Goal: Task Accomplishment & Management: Manage account settings

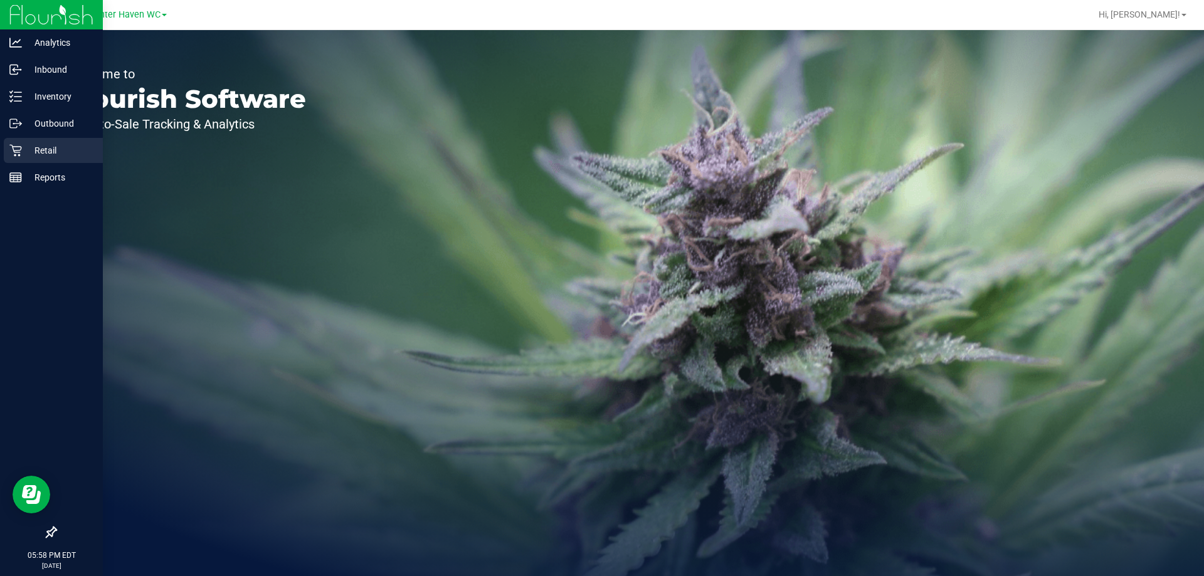
click at [34, 146] on p "Retail" at bounding box center [59, 150] width 75 height 15
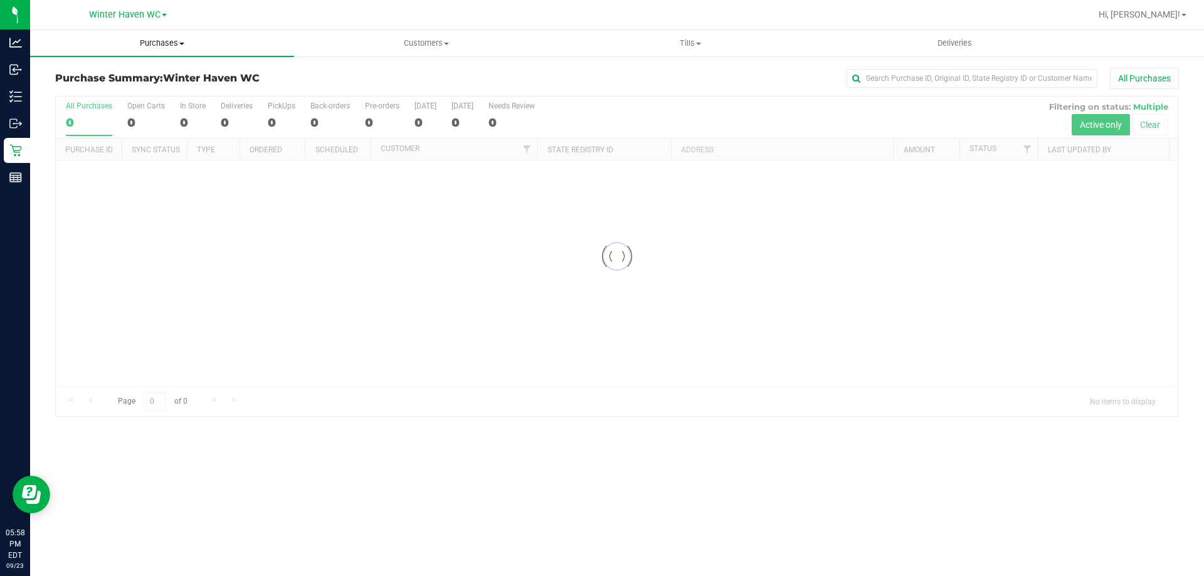
click at [142, 38] on span "Purchases" at bounding box center [162, 43] width 264 height 11
click at [110, 87] on li "Fulfillment" at bounding box center [162, 90] width 264 height 15
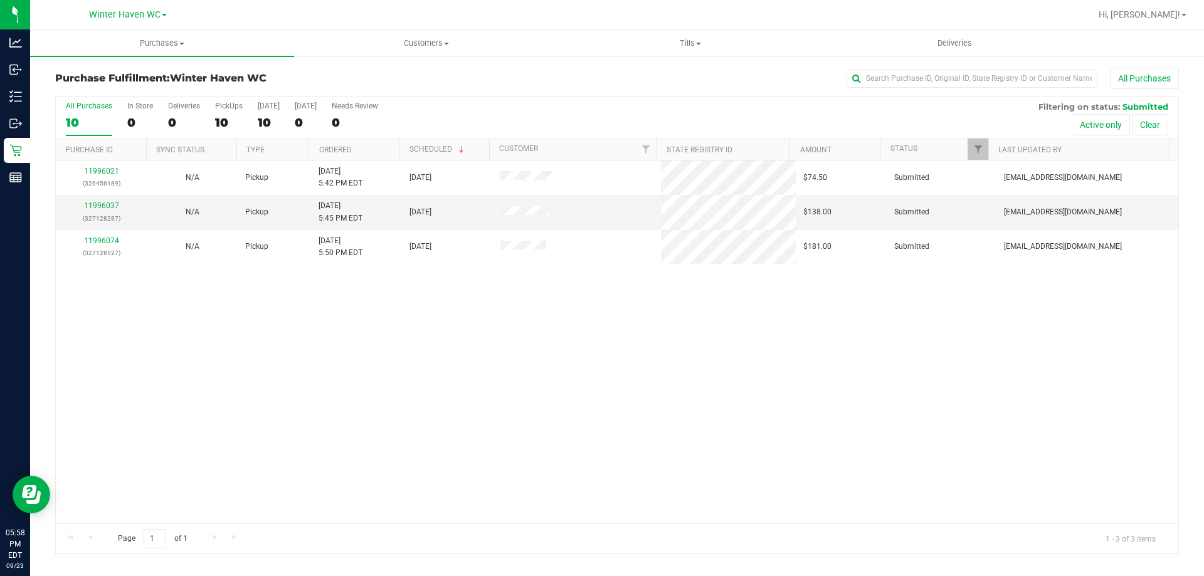
click at [325, 341] on div "11996021 (326456189) N/A Pickup [DATE] 5:42 PM EDT 9/23/2025 $74.50 Submitted […" at bounding box center [617, 342] width 1122 height 363
click at [108, 208] on link "11996037" at bounding box center [101, 205] width 35 height 9
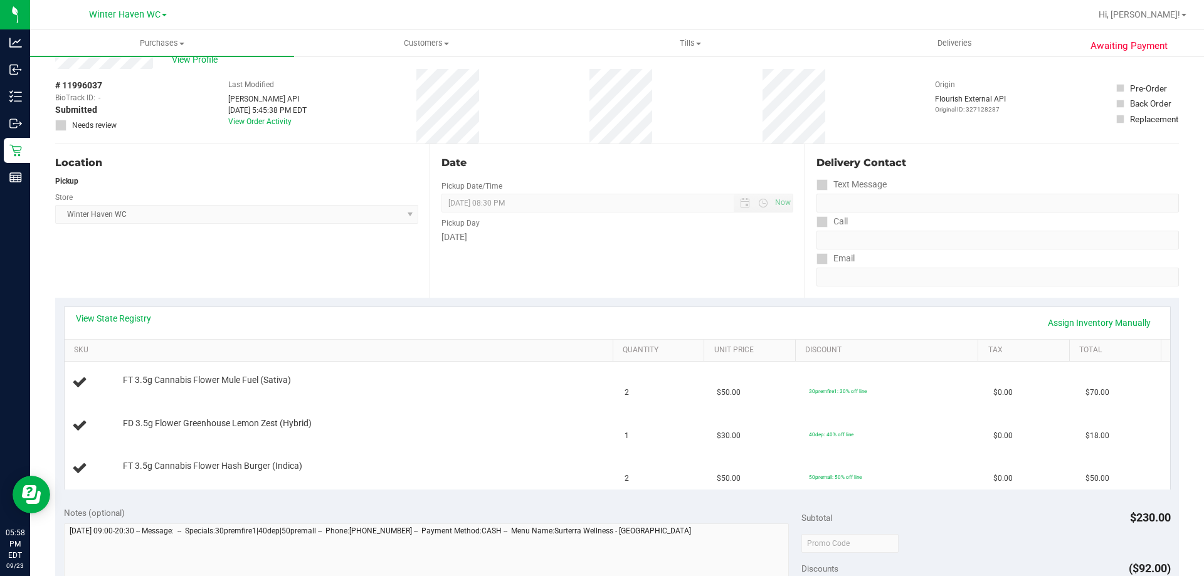
scroll to position [63, 0]
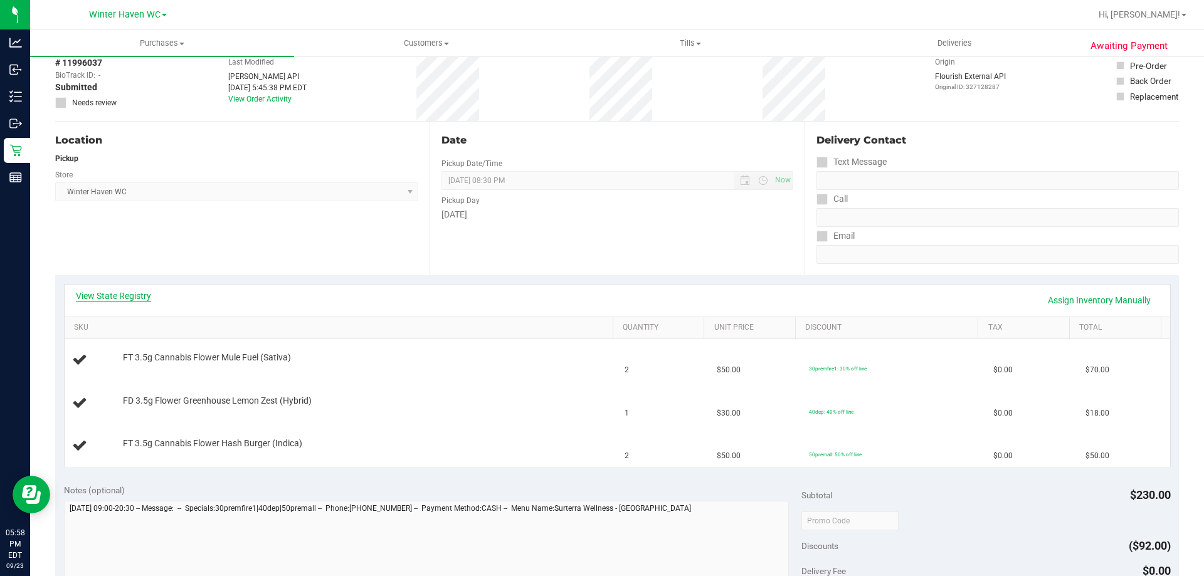
click at [124, 297] on link "View State Registry" at bounding box center [113, 296] width 75 height 13
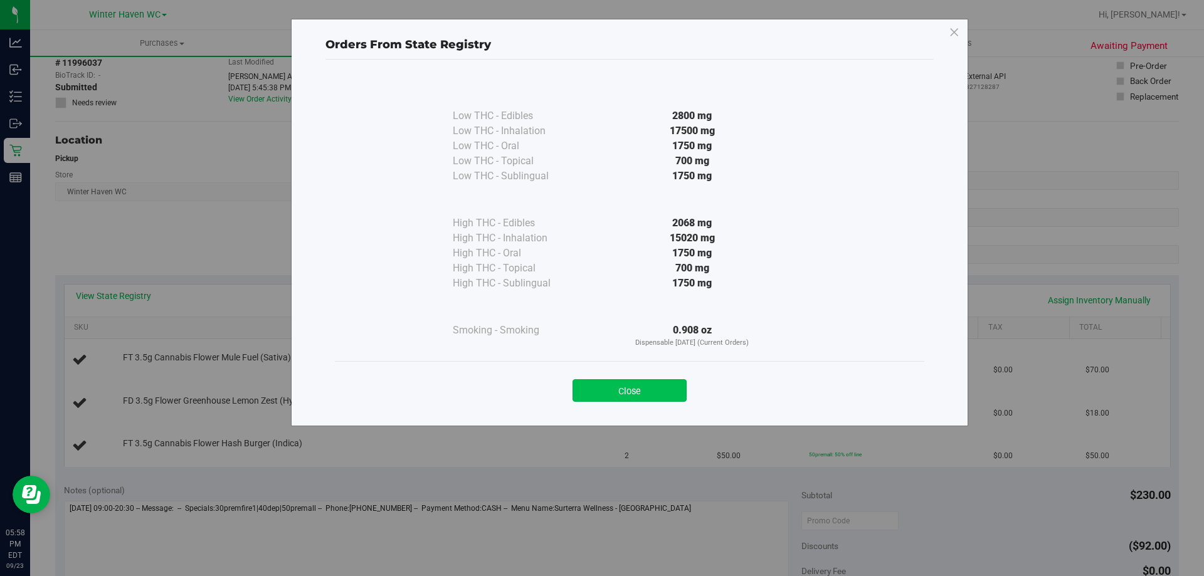
click at [597, 392] on button "Close" at bounding box center [629, 390] width 114 height 23
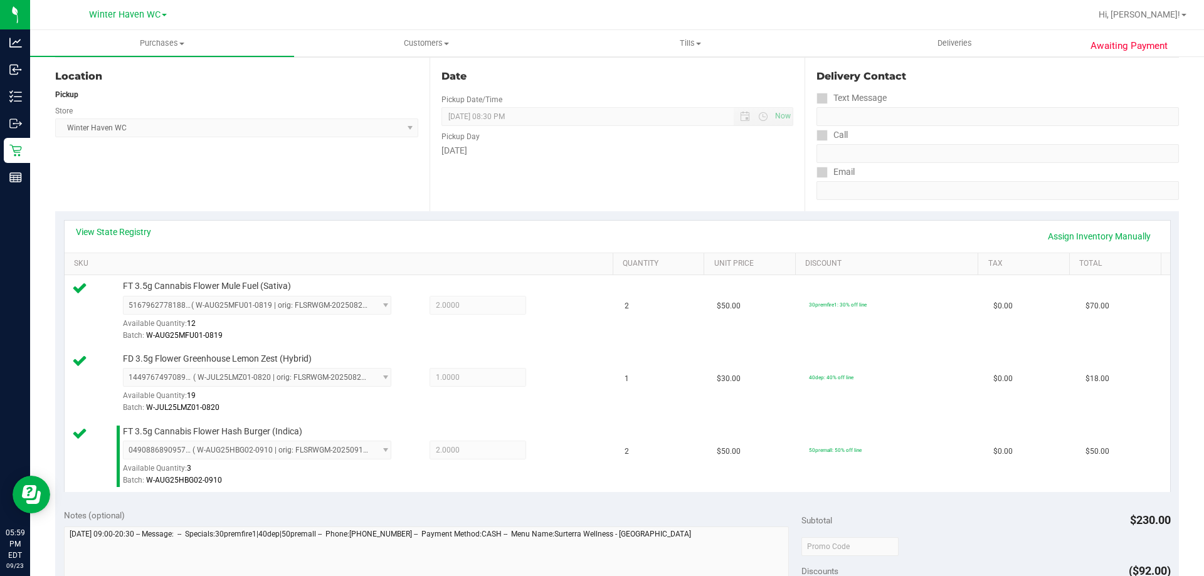
scroll to position [251, 0]
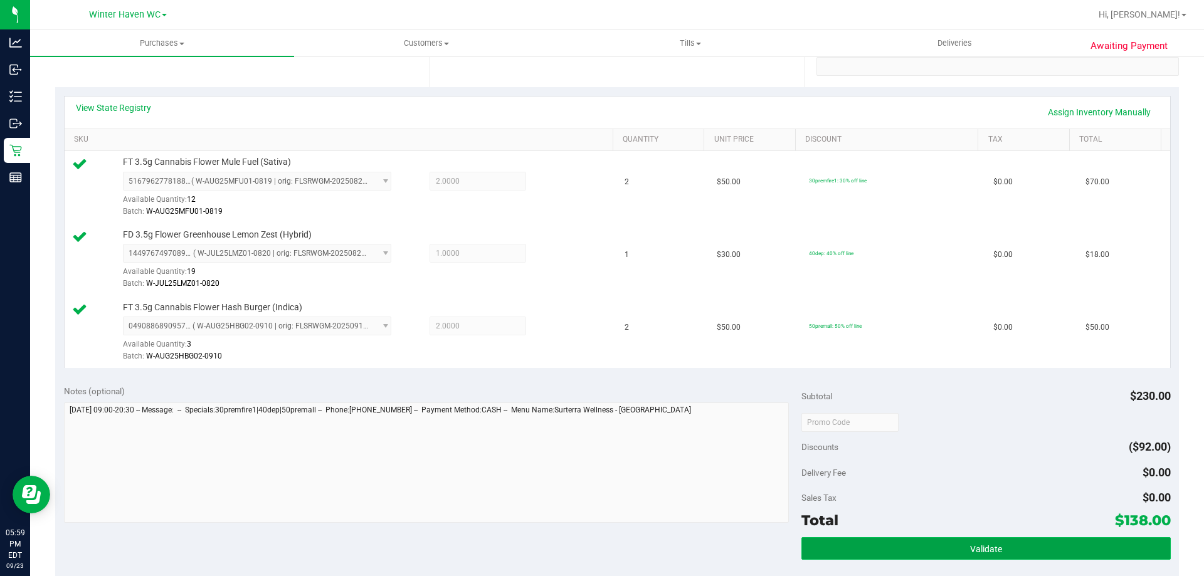
click at [915, 554] on button "Validate" at bounding box center [985, 548] width 369 height 23
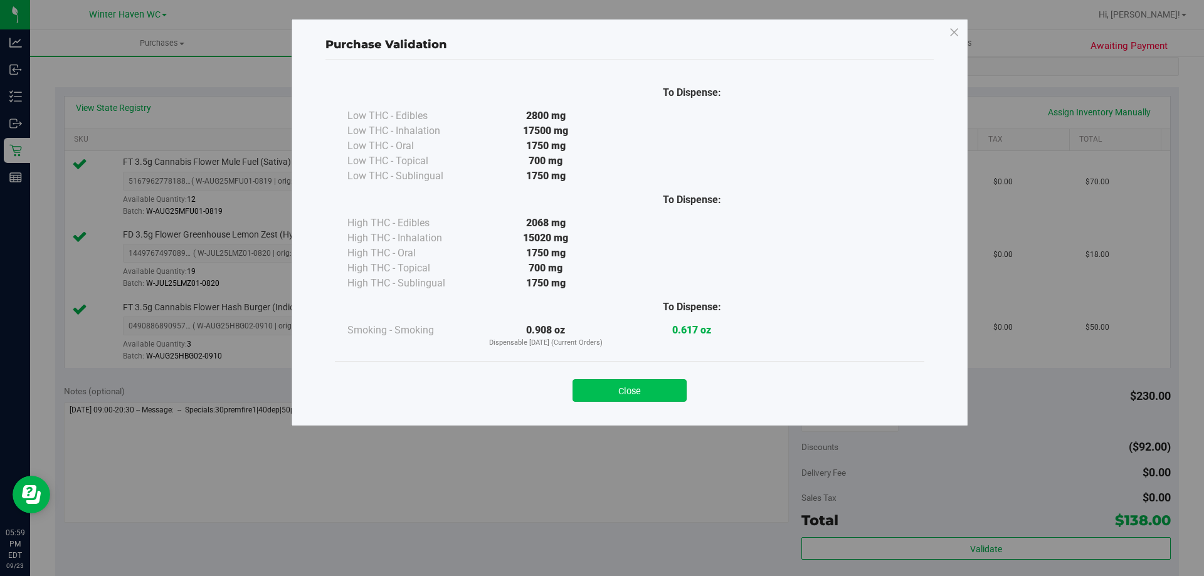
click at [636, 394] on button "Close" at bounding box center [629, 390] width 114 height 23
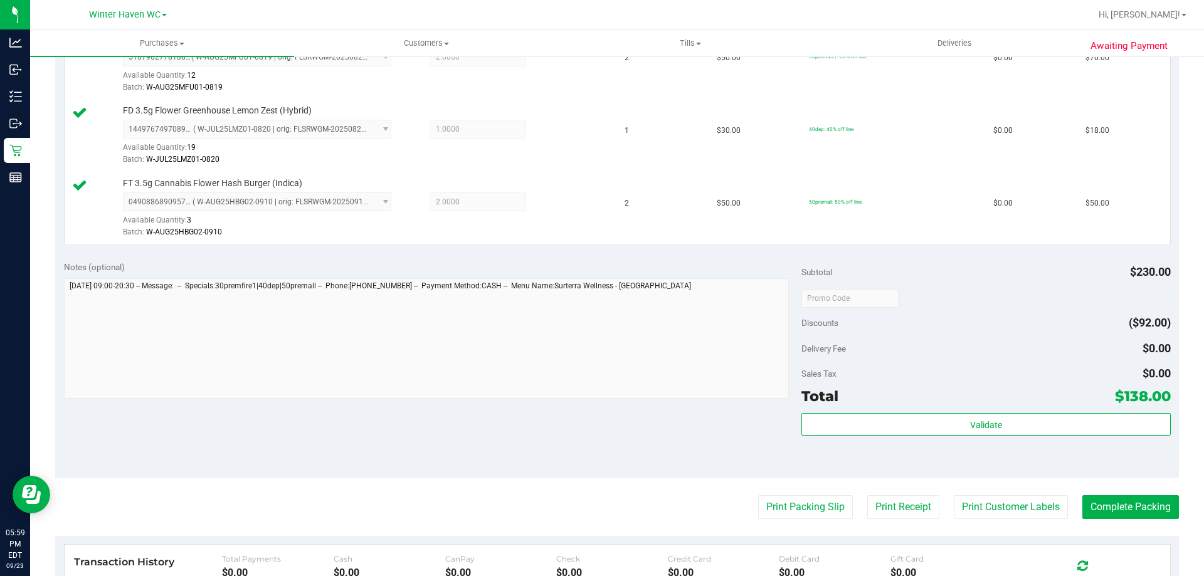
scroll to position [376, 0]
click at [1094, 495] on button "Complete Packing" at bounding box center [1130, 506] width 97 height 24
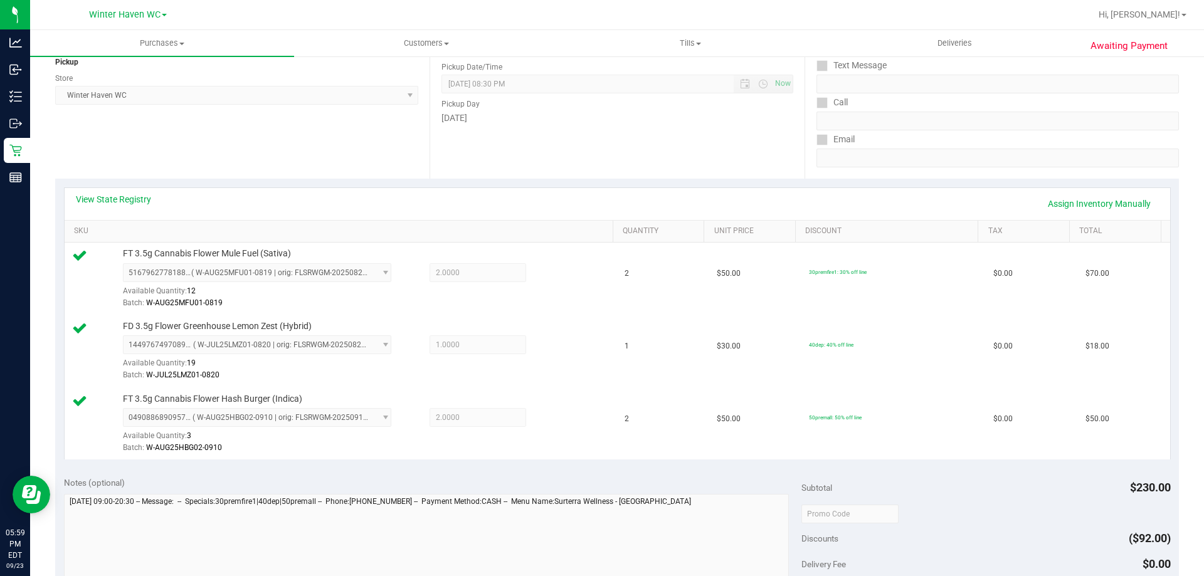
scroll to position [0, 0]
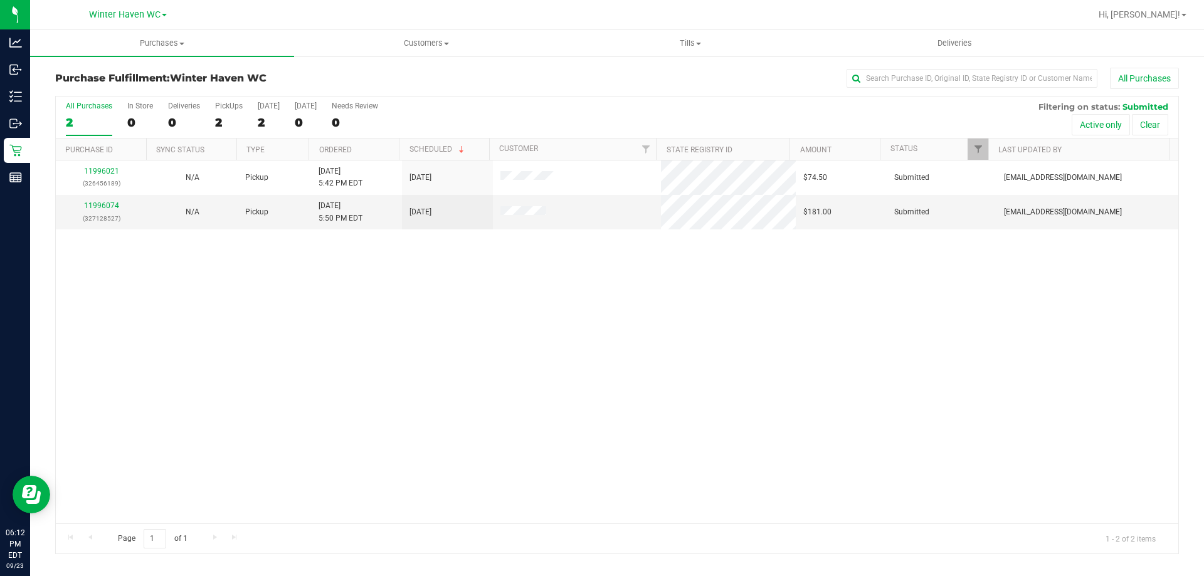
click at [305, 398] on div "11996021 (326456189) N/A Pickup [DATE] 5:42 PM EDT 9/23/2025 $74.50 Submitted […" at bounding box center [617, 342] width 1122 height 363
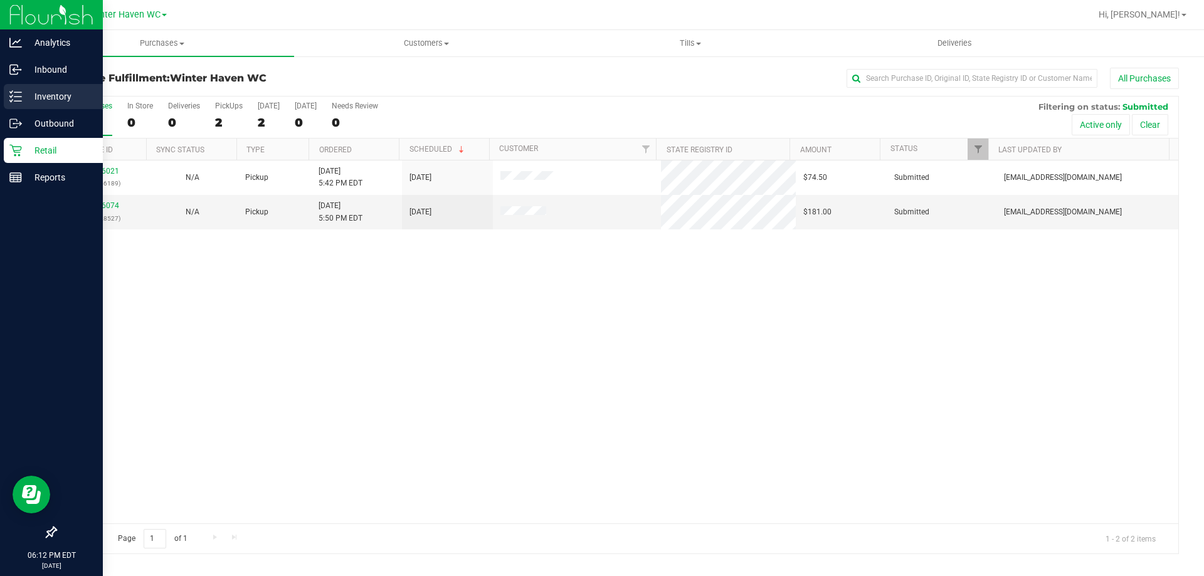
click at [13, 90] on div "Inventory" at bounding box center [53, 96] width 99 height 25
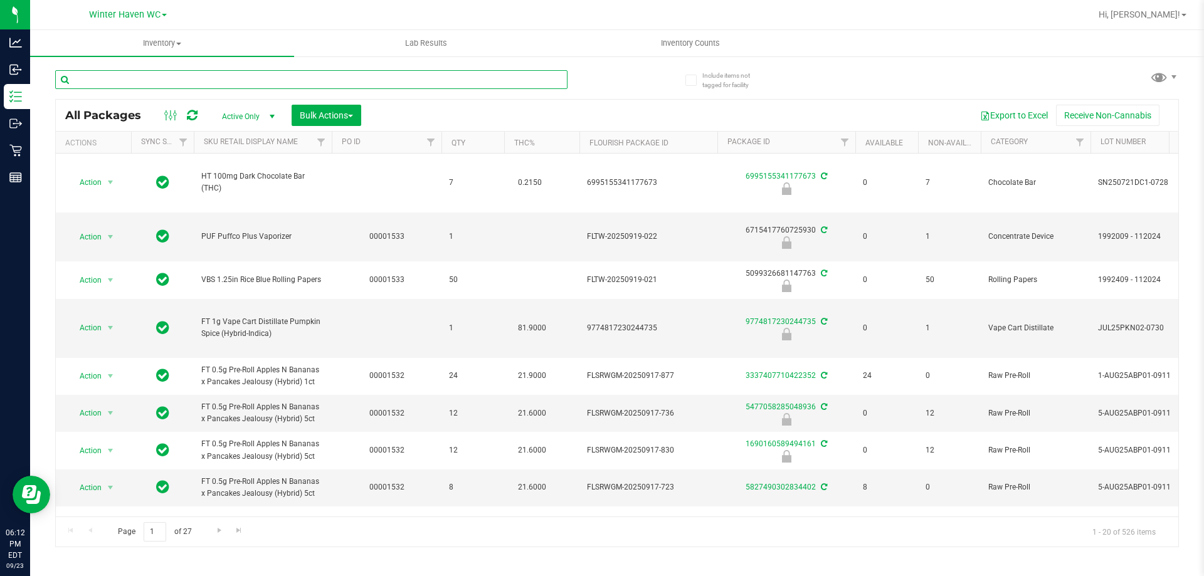
click at [201, 80] on input "text" at bounding box center [311, 79] width 512 height 19
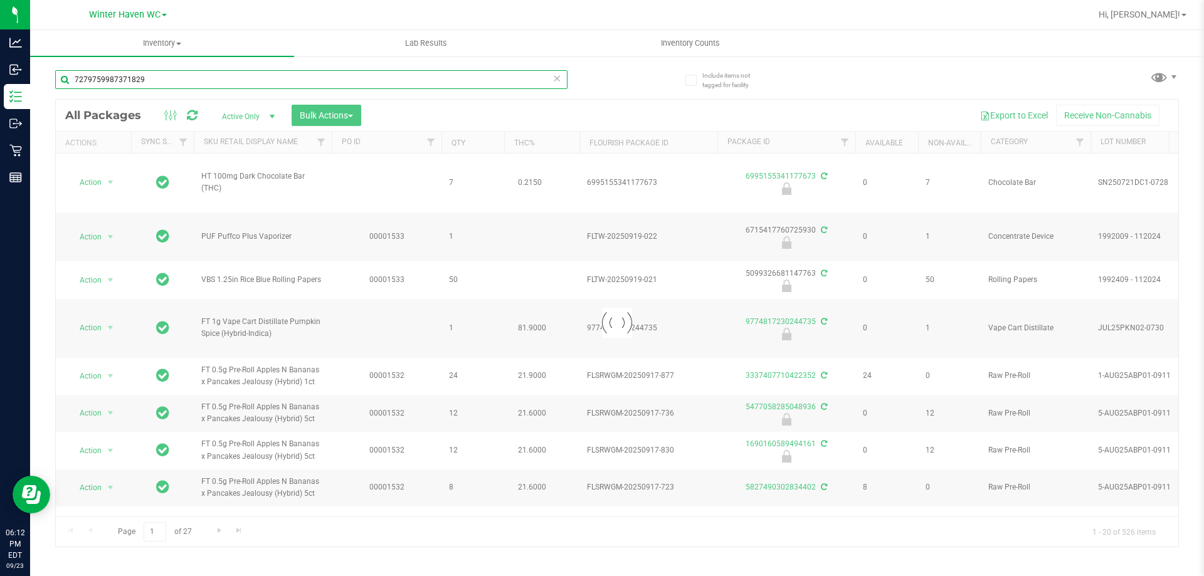
type input "7279759987371829"
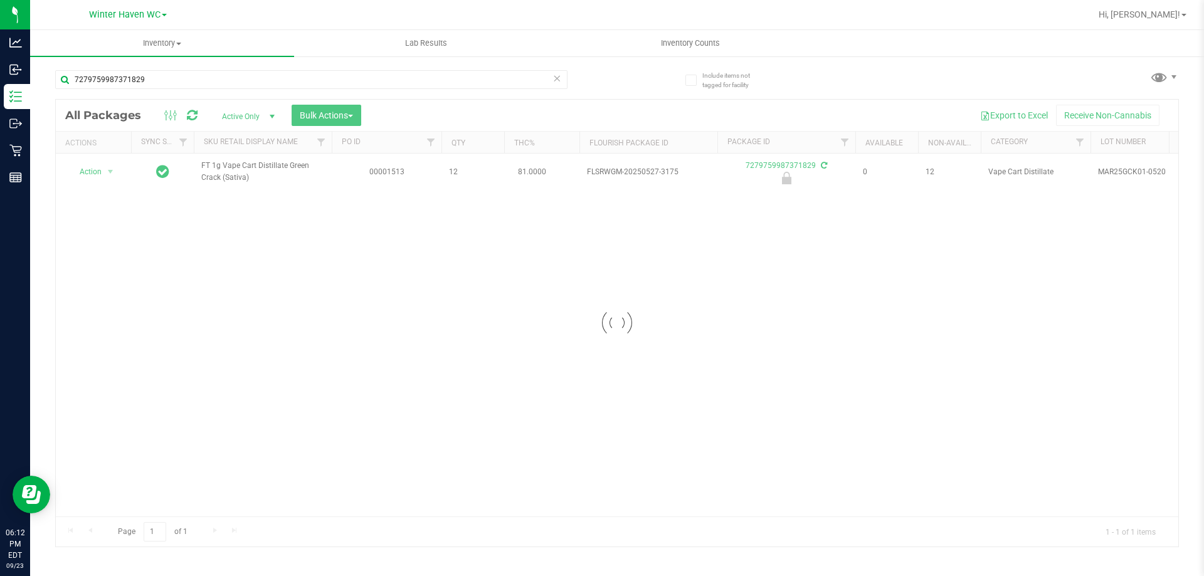
click at [589, 85] on div "7279759987371829" at bounding box center [336, 79] width 562 height 40
click at [94, 171] on div at bounding box center [617, 323] width 1122 height 447
click at [91, 171] on span "Action" at bounding box center [85, 172] width 34 height 18
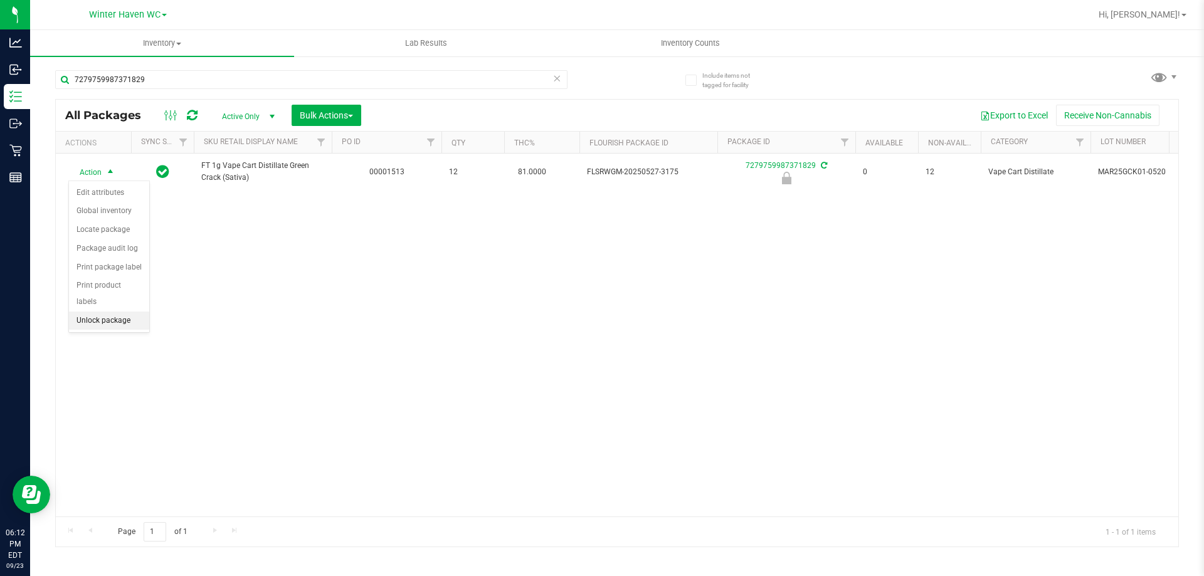
click at [104, 312] on li "Unlock package" at bounding box center [109, 321] width 80 height 19
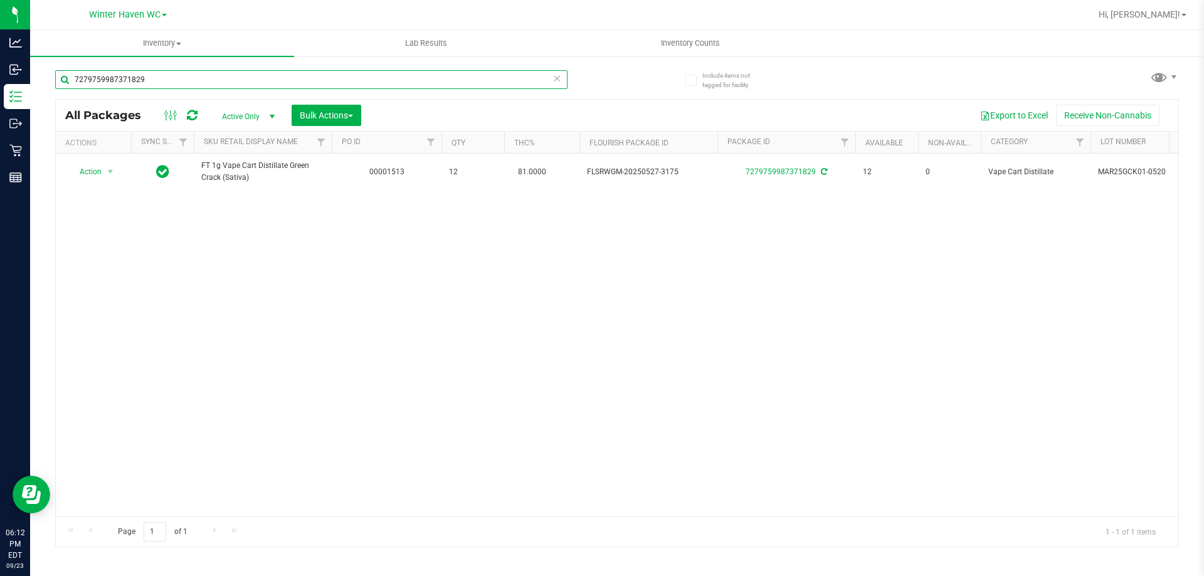
click at [155, 80] on input "7279759987371829" at bounding box center [311, 79] width 512 height 19
click at [186, 246] on div "Action Action Adjust qty Create package Edit attributes Global inventory Locate…" at bounding box center [617, 335] width 1122 height 363
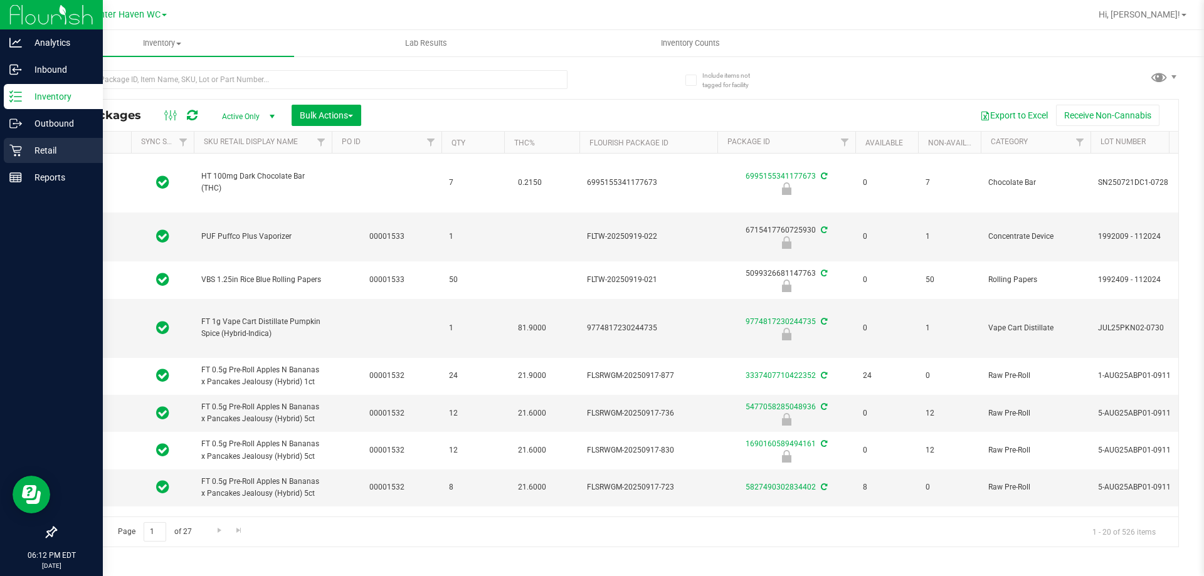
click at [15, 157] on div "Retail" at bounding box center [53, 150] width 99 height 25
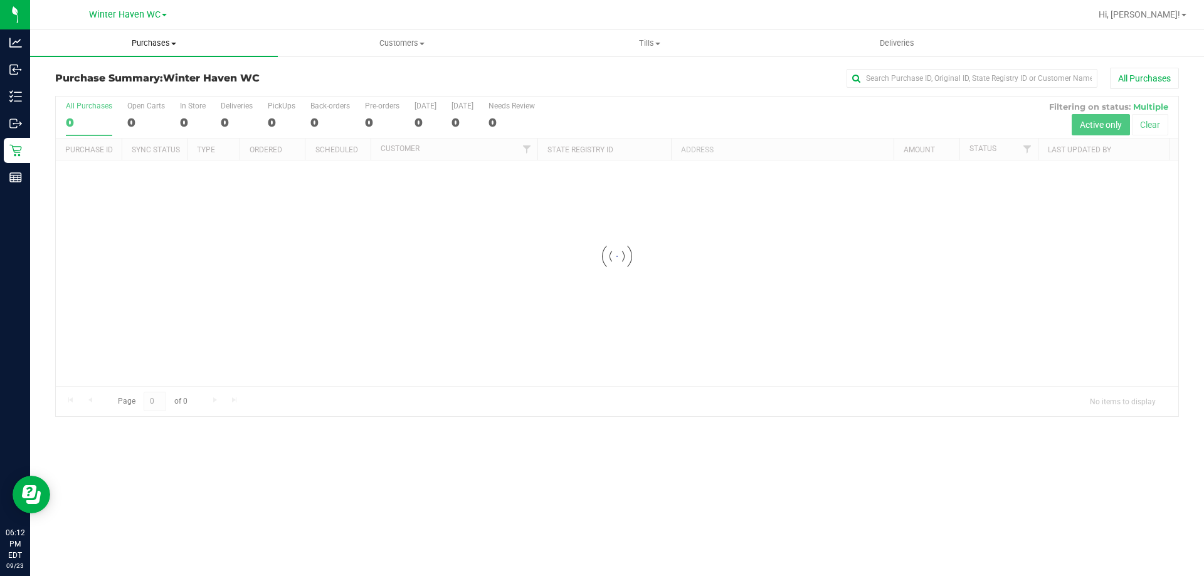
click at [165, 45] on span "Purchases" at bounding box center [154, 43] width 248 height 11
click at [89, 88] on span "Fulfillment" at bounding box center [69, 90] width 78 height 11
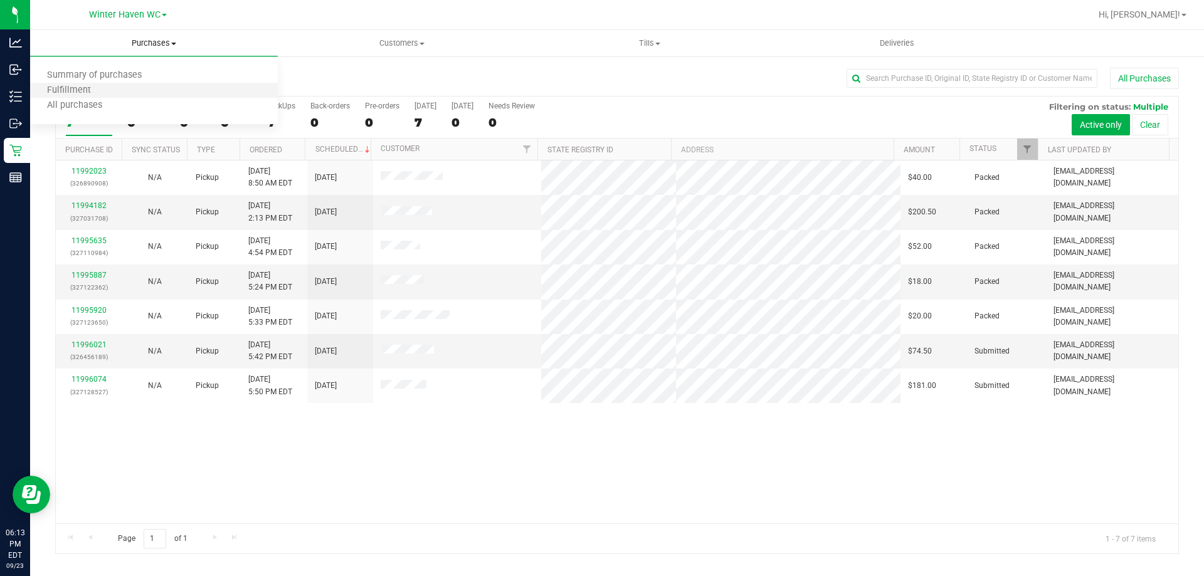
click at [119, 87] on li "Fulfillment" at bounding box center [154, 90] width 248 height 15
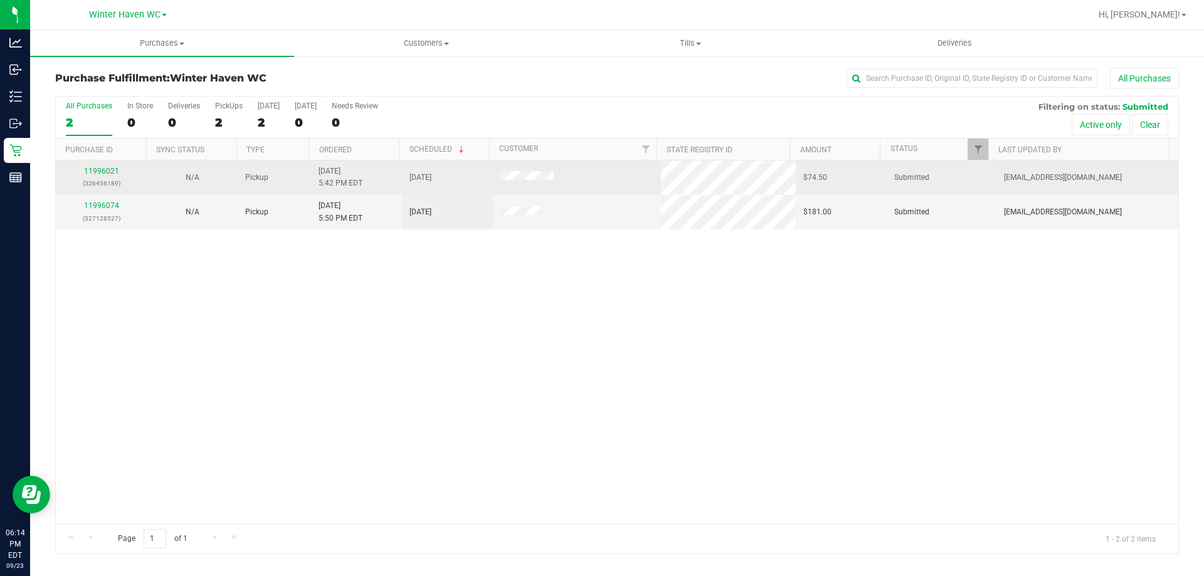
click at [98, 162] on td "11996021 (326456189)" at bounding box center [101, 178] width 91 height 34
click at [101, 169] on link "11996021" at bounding box center [101, 171] width 35 height 9
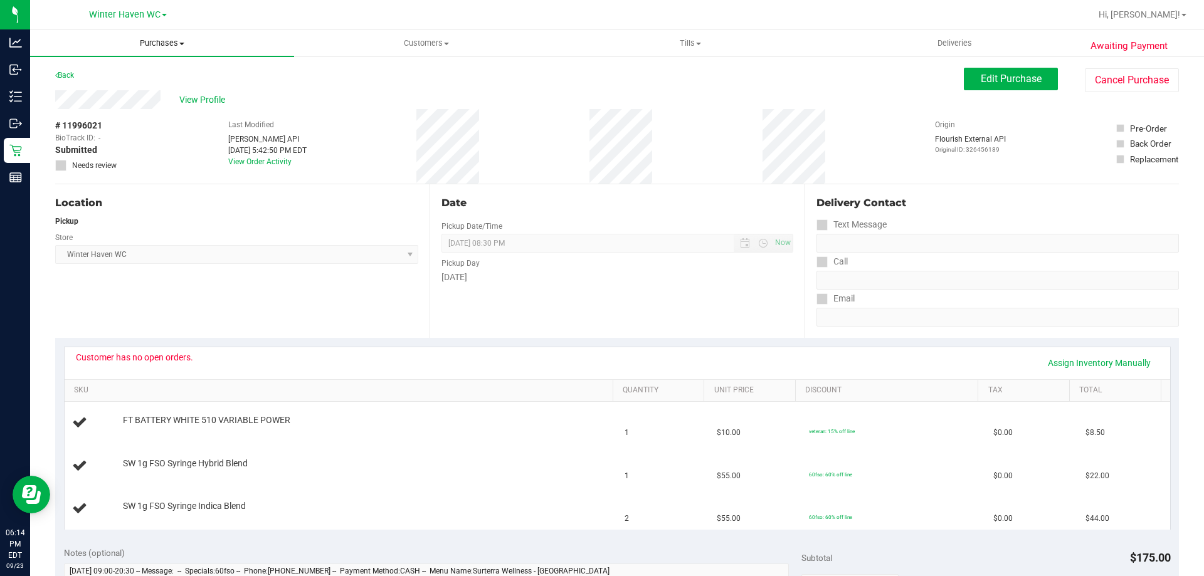
click at [145, 40] on span "Purchases" at bounding box center [162, 43] width 264 height 11
click at [66, 87] on span "Fulfillment" at bounding box center [69, 90] width 78 height 11
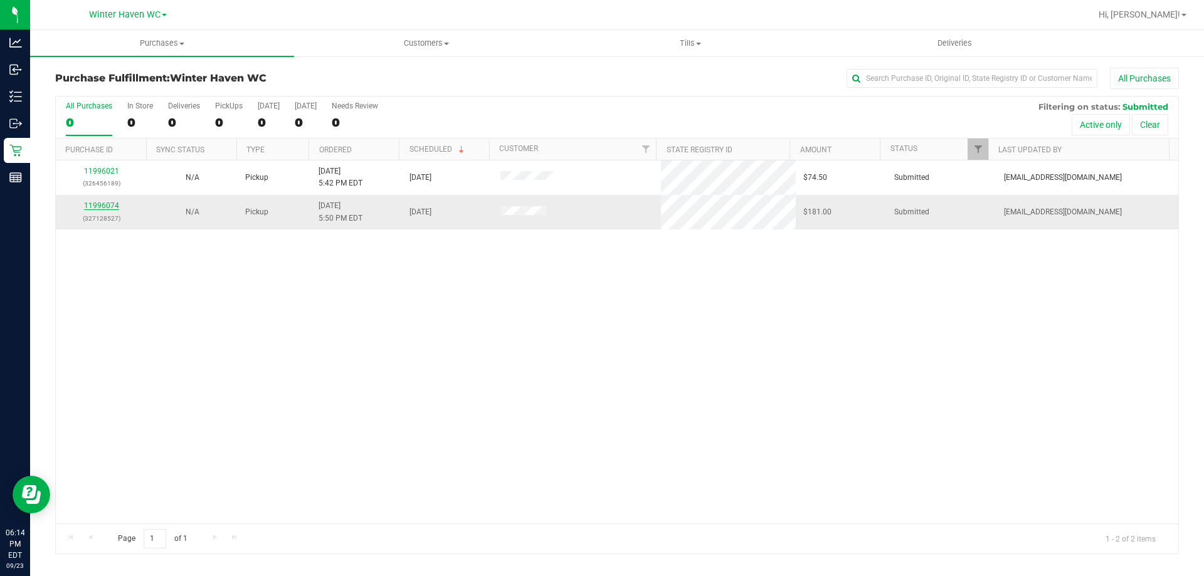
click at [110, 204] on link "11996074" at bounding box center [101, 205] width 35 height 9
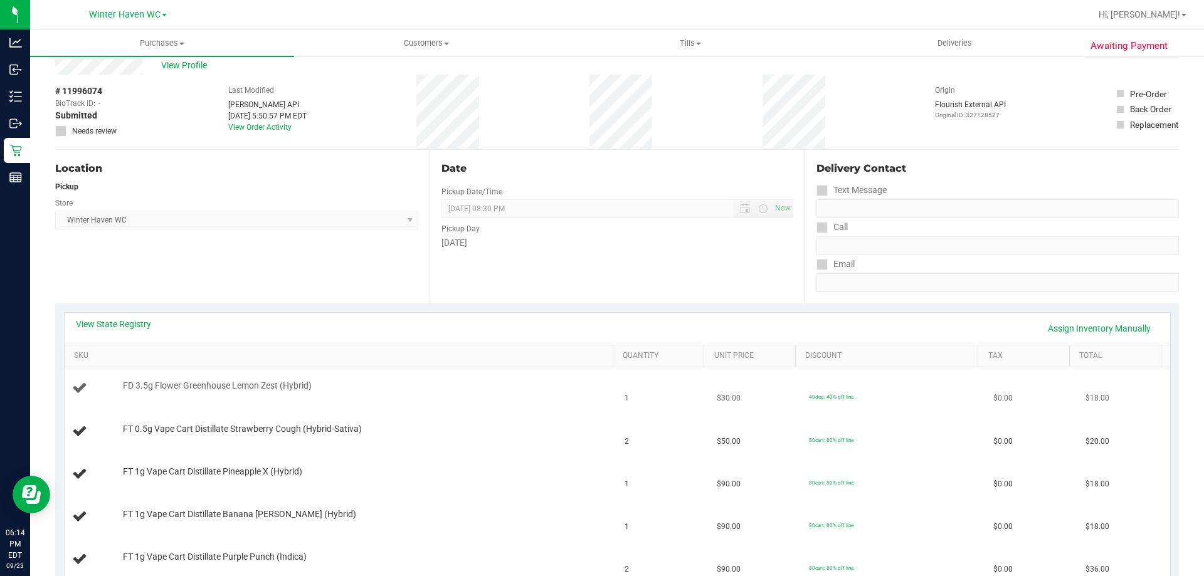
scroll to position [63, 0]
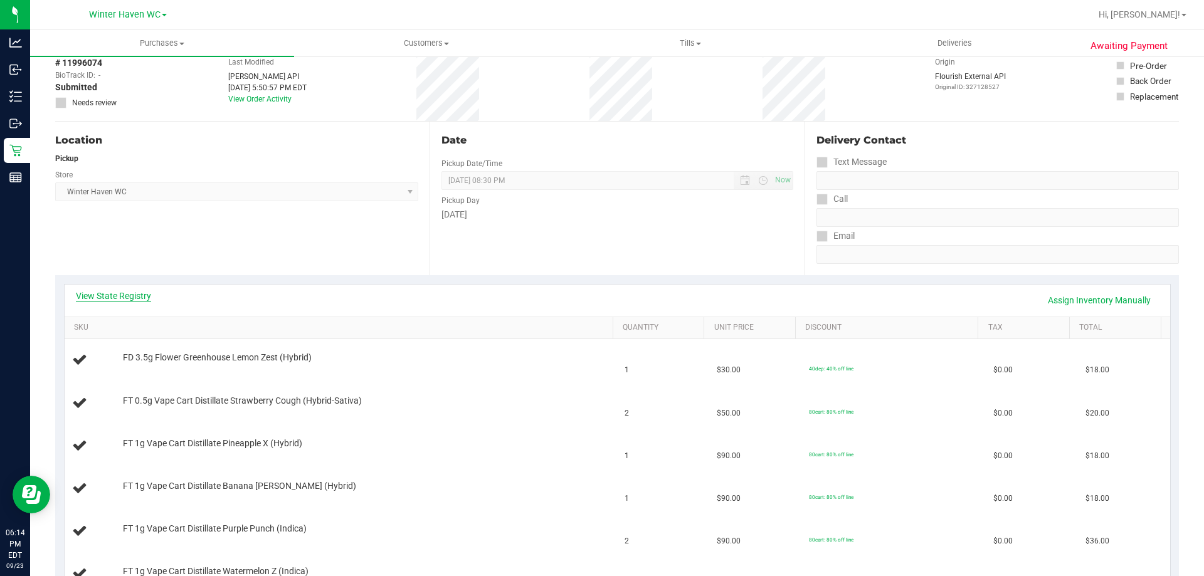
click at [124, 297] on link "View State Registry" at bounding box center [113, 296] width 75 height 13
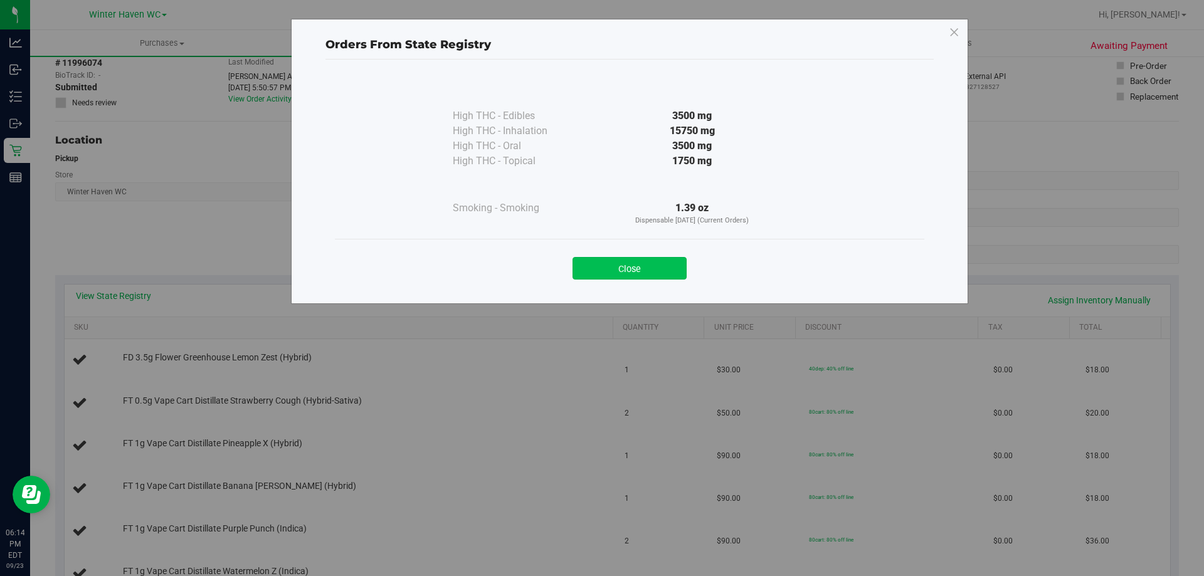
click at [628, 273] on button "Close" at bounding box center [629, 268] width 114 height 23
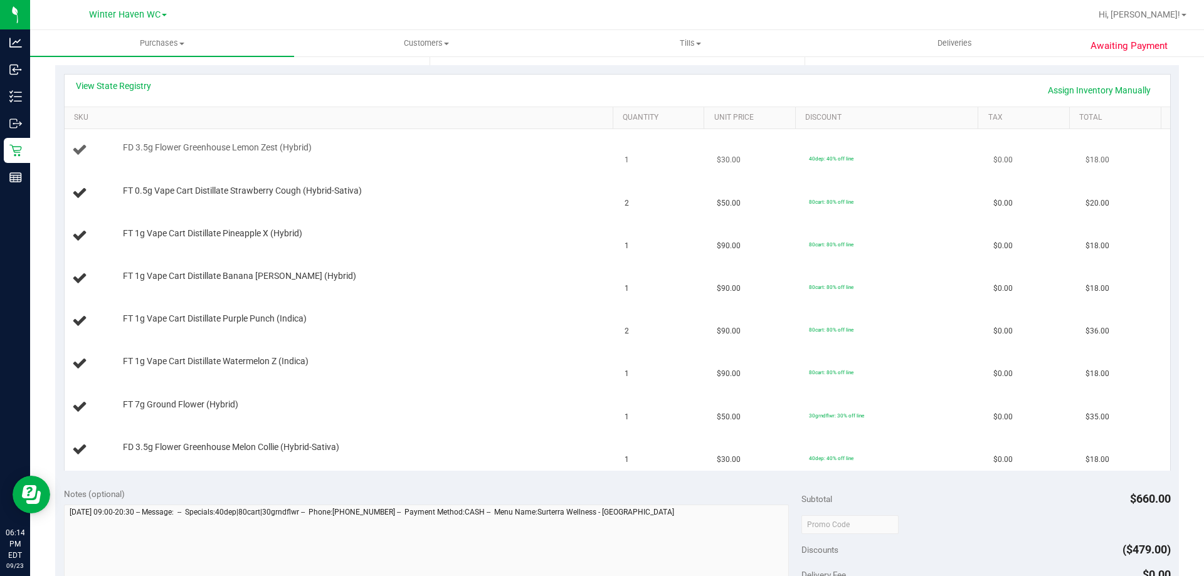
scroll to position [251, 0]
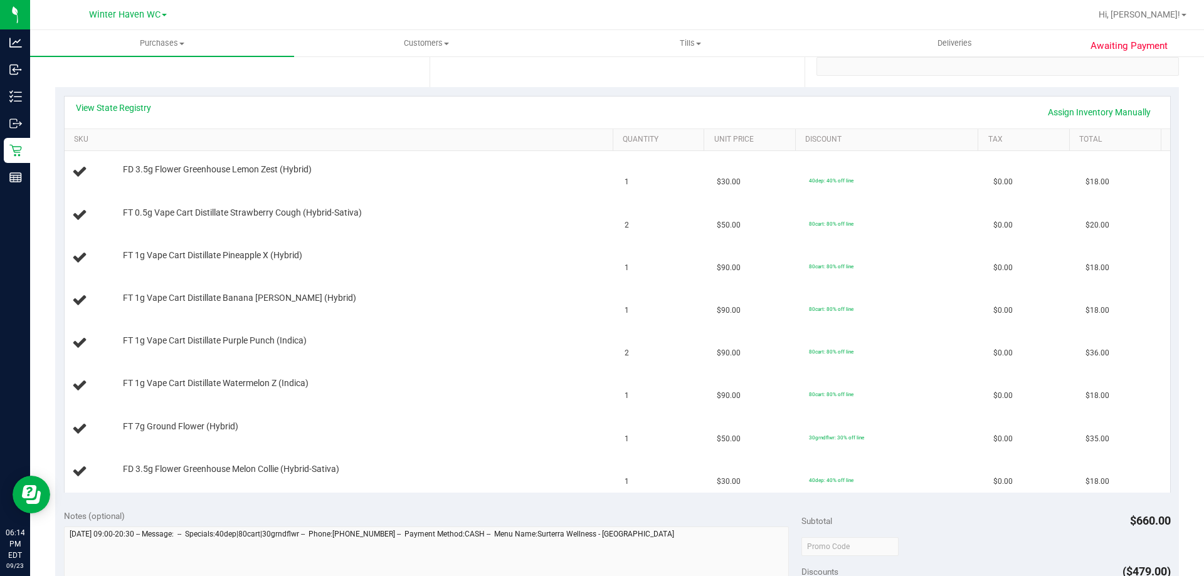
click at [124, 101] on div "View State Registry Assign Inventory Manually" at bounding box center [617, 113] width 1105 height 32
click at [131, 103] on link "View State Registry" at bounding box center [113, 108] width 75 height 13
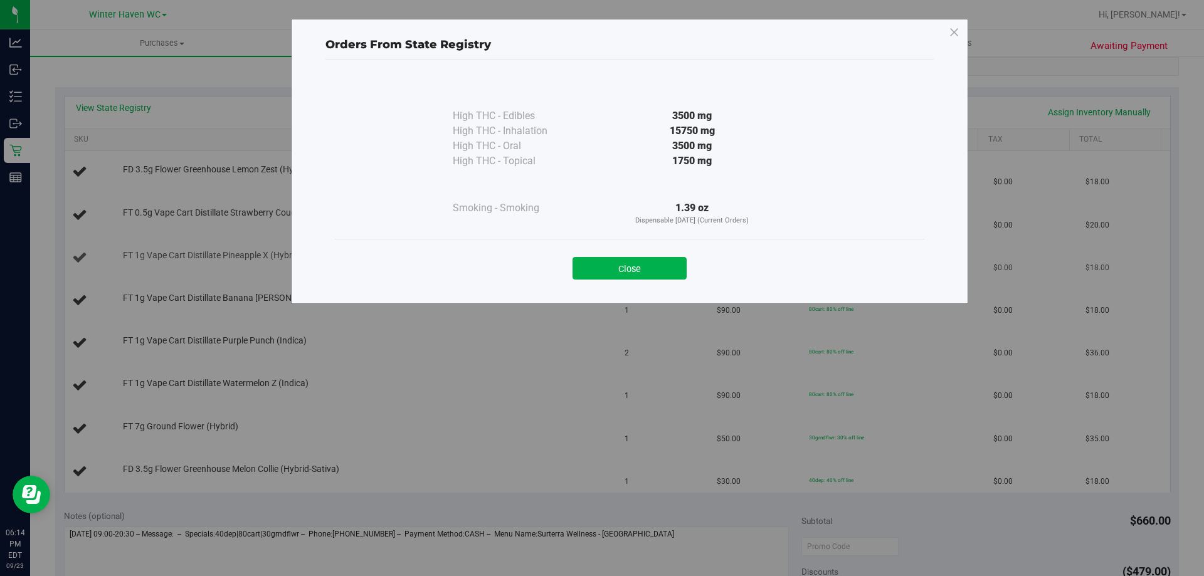
click at [624, 263] on button "Close" at bounding box center [629, 268] width 114 height 23
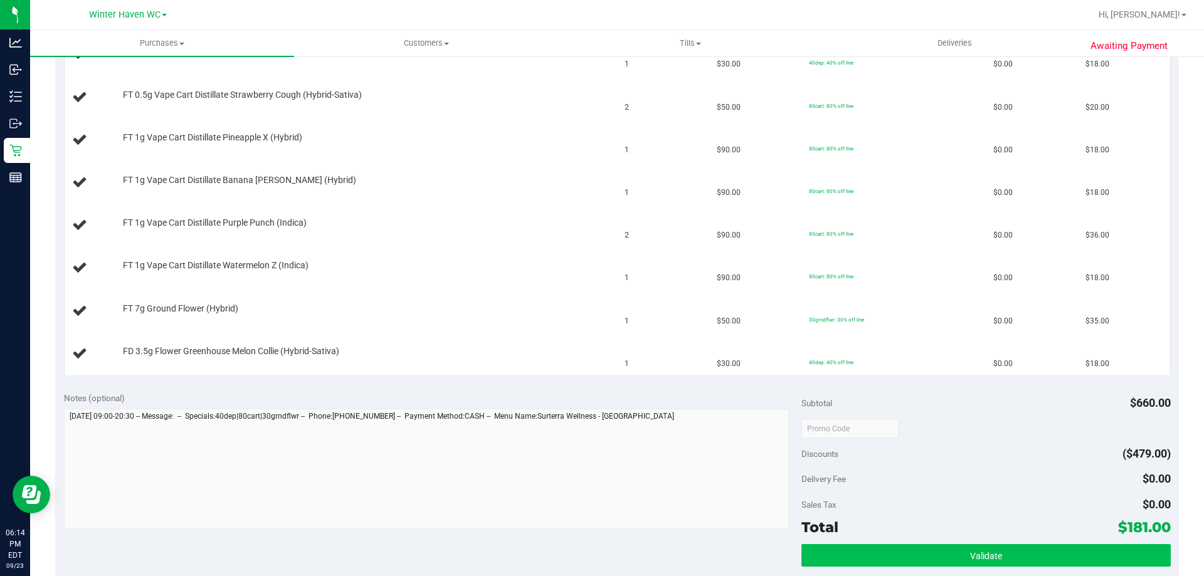
scroll to position [439, 0]
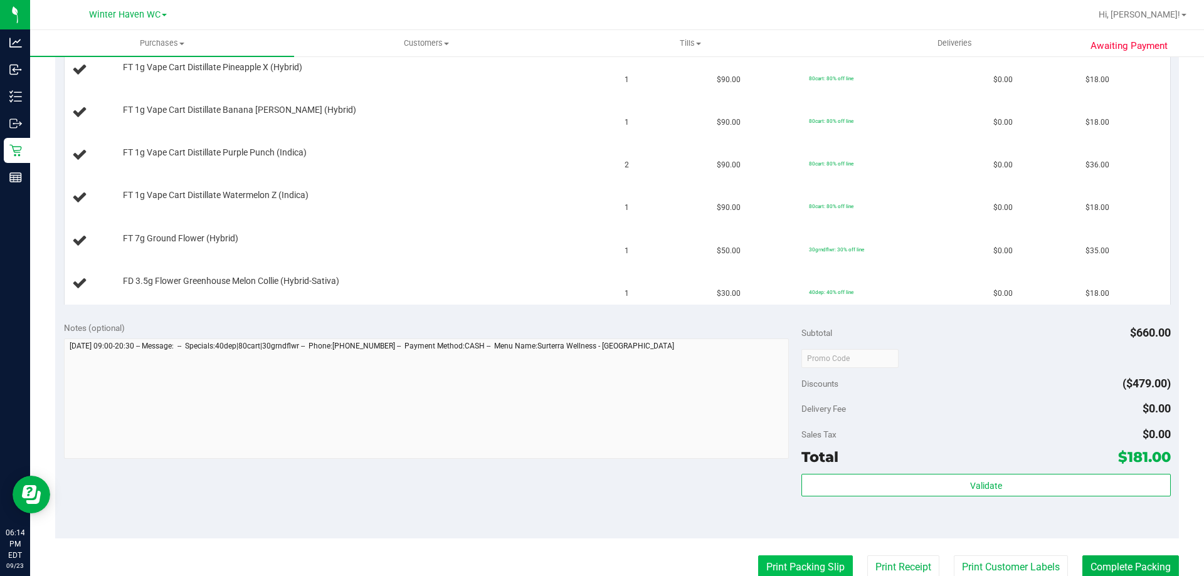
click at [817, 560] on button "Print Packing Slip" at bounding box center [805, 567] width 95 height 24
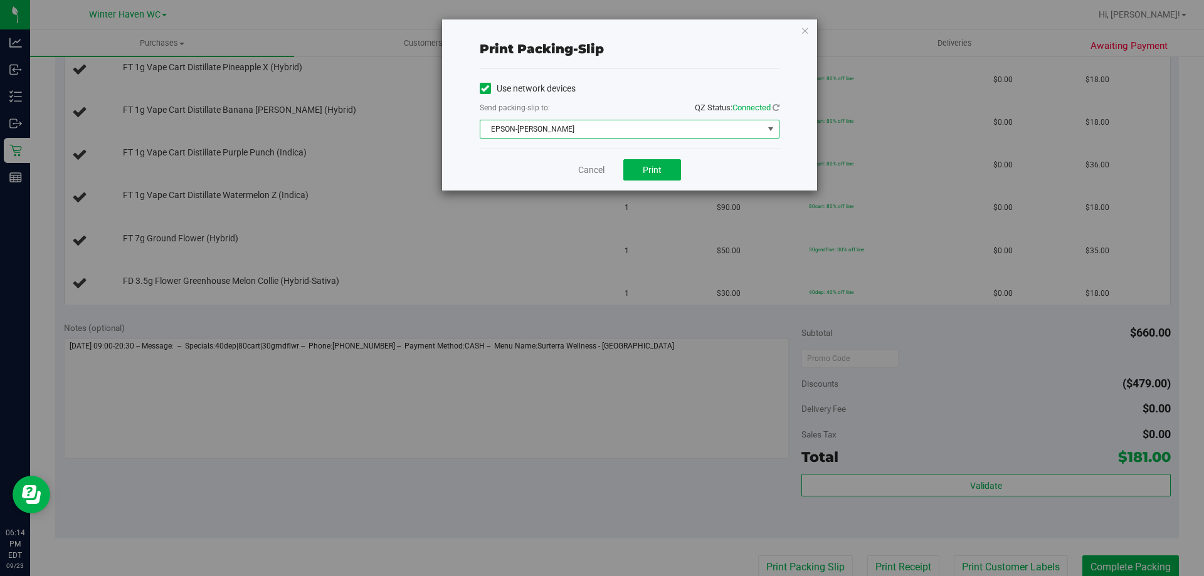
click at [633, 134] on span "EPSON-[PERSON_NAME]" at bounding box center [621, 129] width 283 height 18
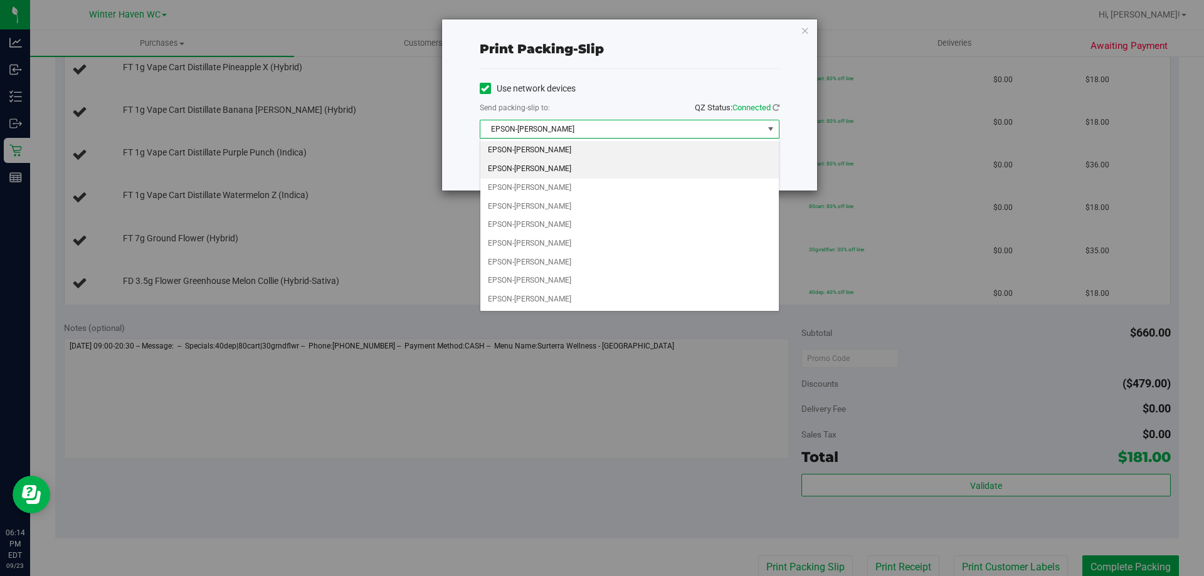
click at [576, 171] on li "EPSON-[PERSON_NAME]" at bounding box center [629, 169] width 298 height 19
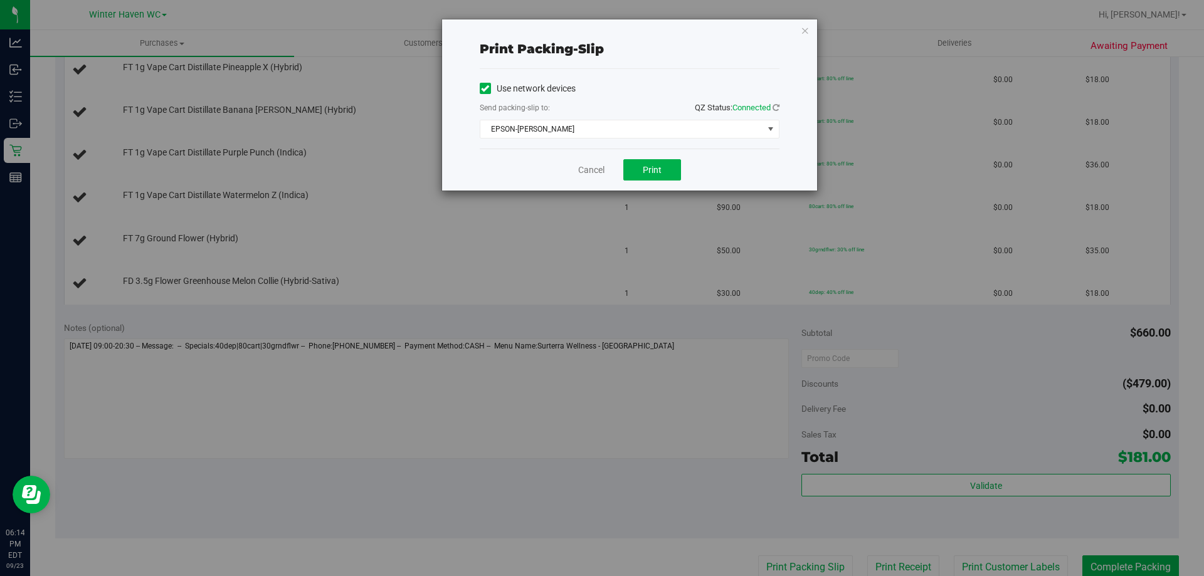
click at [539, 158] on div "Cancel Print" at bounding box center [630, 170] width 300 height 42
click at [641, 166] on button "Print" at bounding box center [652, 169] width 58 height 21
click at [597, 172] on link "Cancel" at bounding box center [591, 170] width 26 height 13
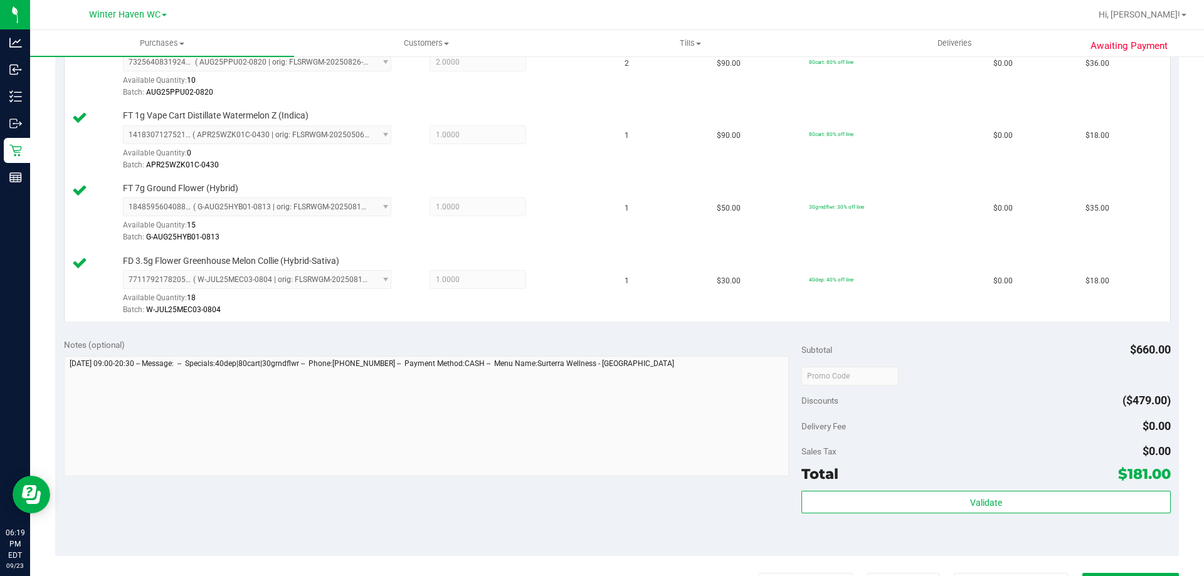
scroll to position [755, 0]
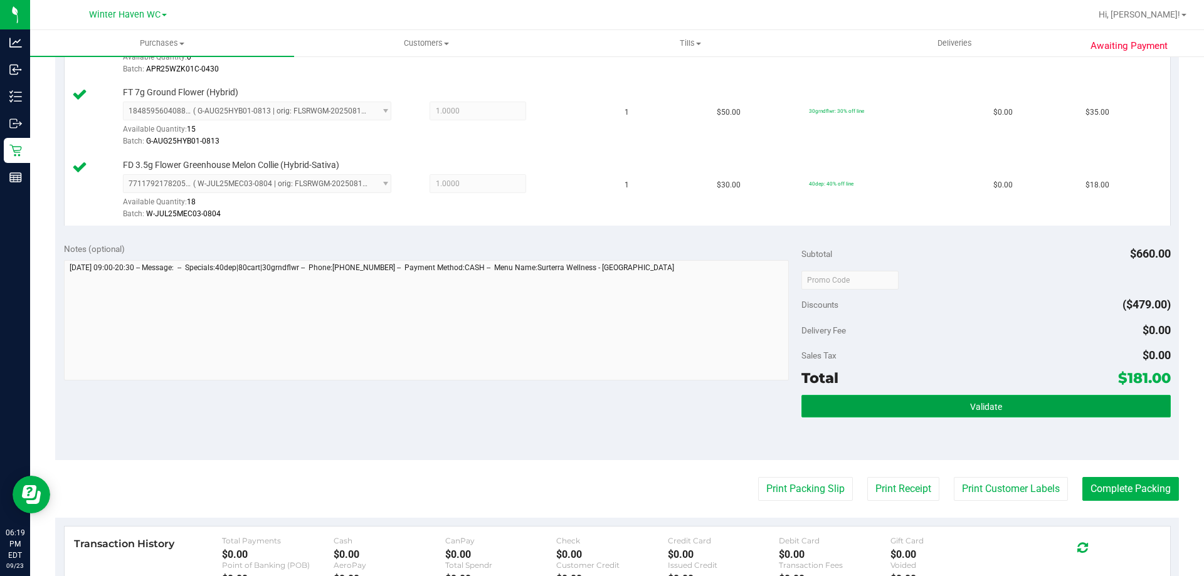
click at [913, 414] on button "Validate" at bounding box center [985, 406] width 369 height 23
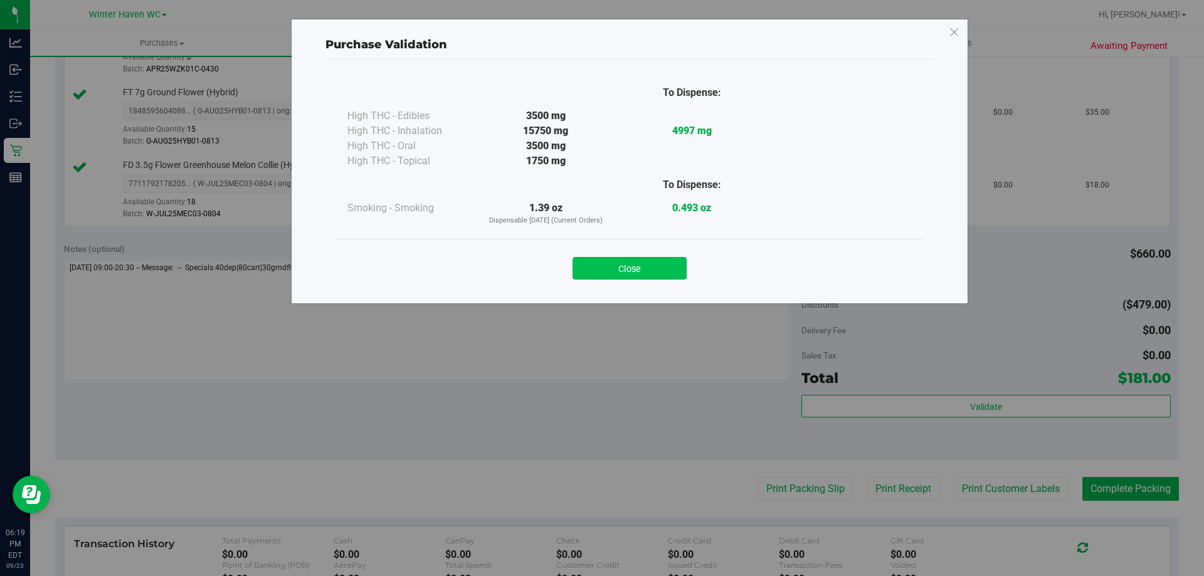
click at [587, 267] on button "Close" at bounding box center [629, 268] width 114 height 23
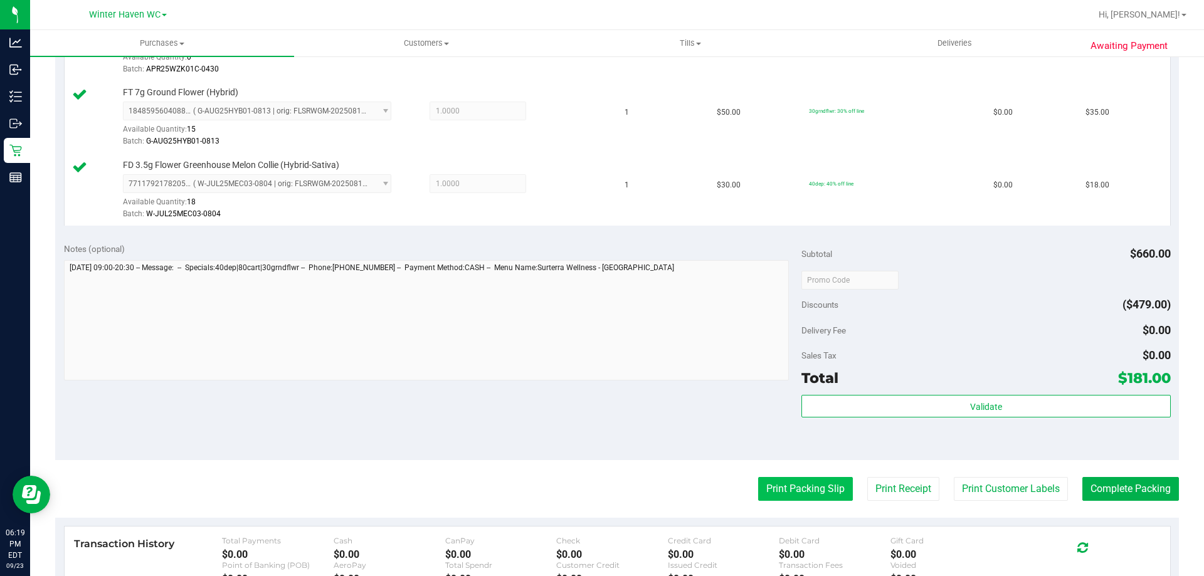
click at [786, 483] on button "Print Packing Slip" at bounding box center [805, 489] width 95 height 24
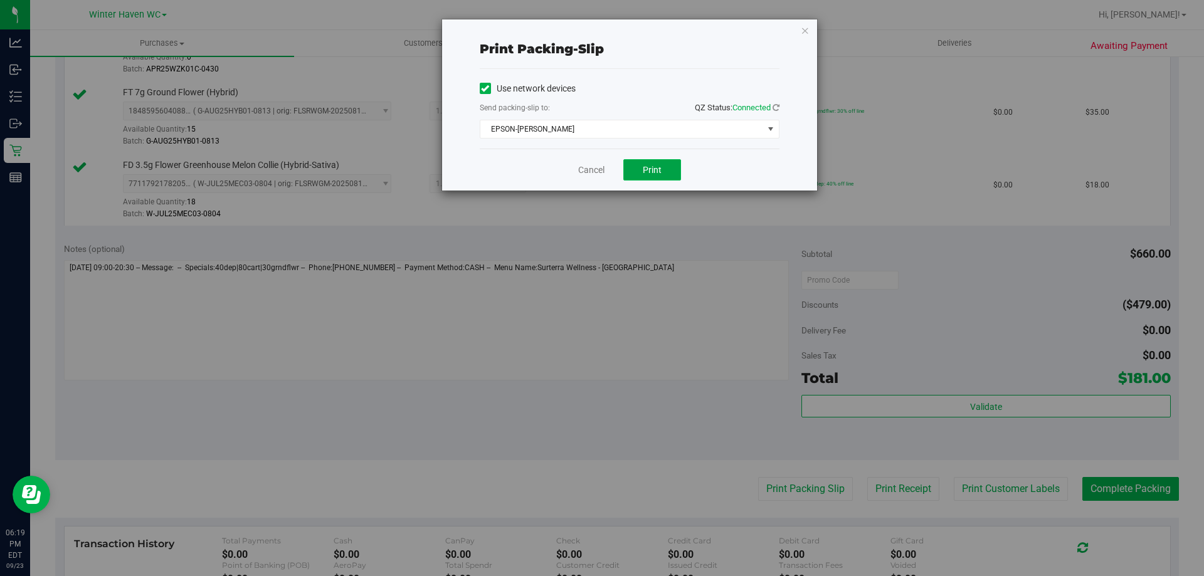
click at [665, 164] on button "Print" at bounding box center [652, 169] width 58 height 21
click at [581, 167] on link "Cancel" at bounding box center [591, 170] width 26 height 13
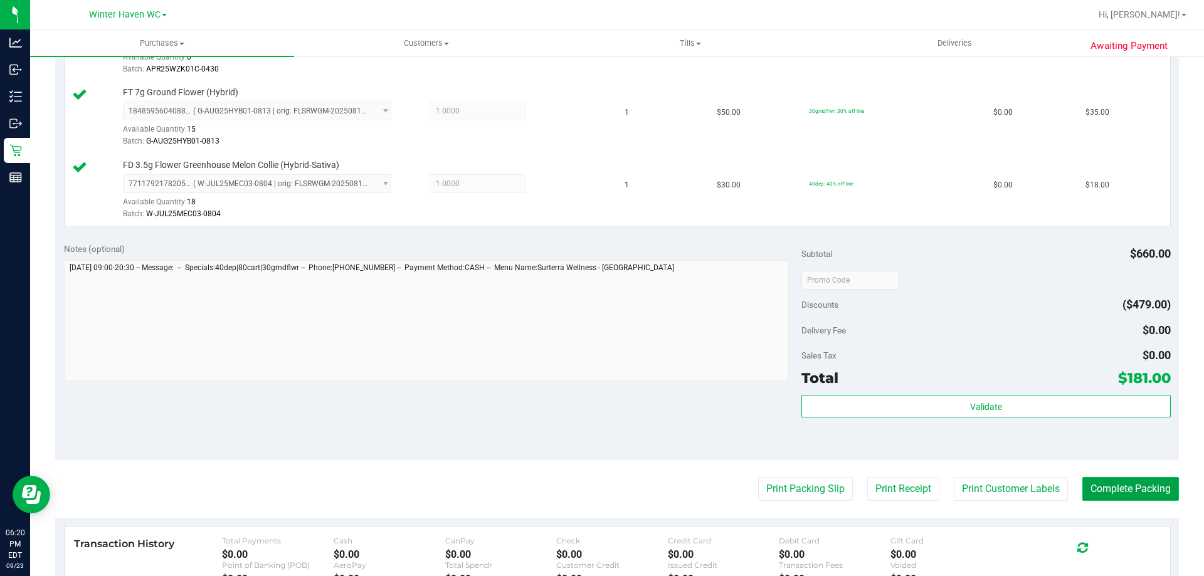
click at [1092, 485] on button "Complete Packing" at bounding box center [1130, 489] width 97 height 24
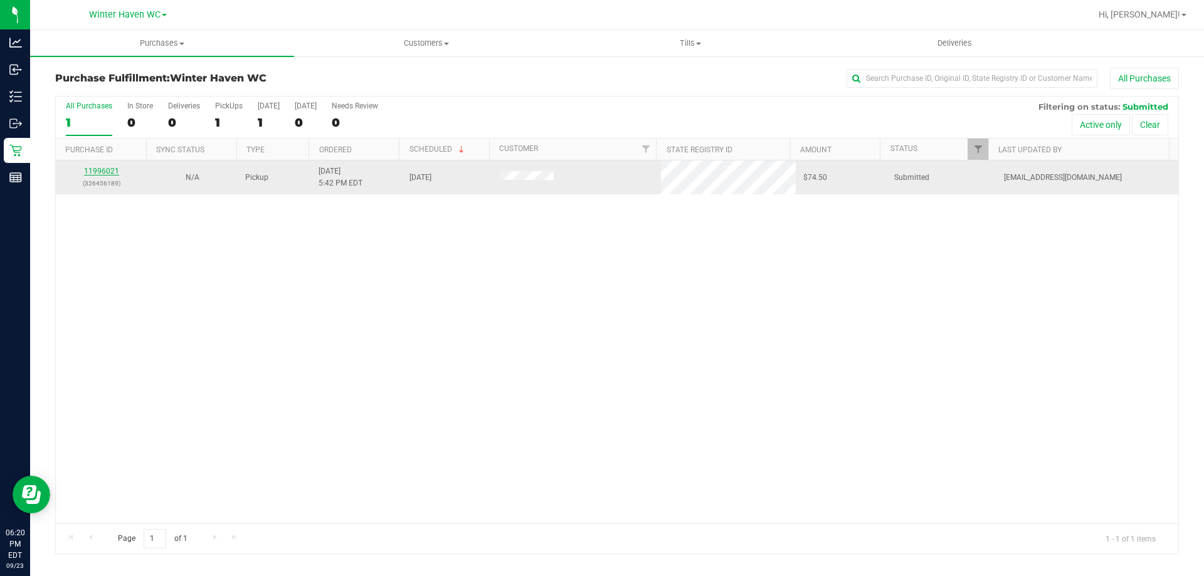
click at [113, 174] on link "11996021" at bounding box center [101, 171] width 35 height 9
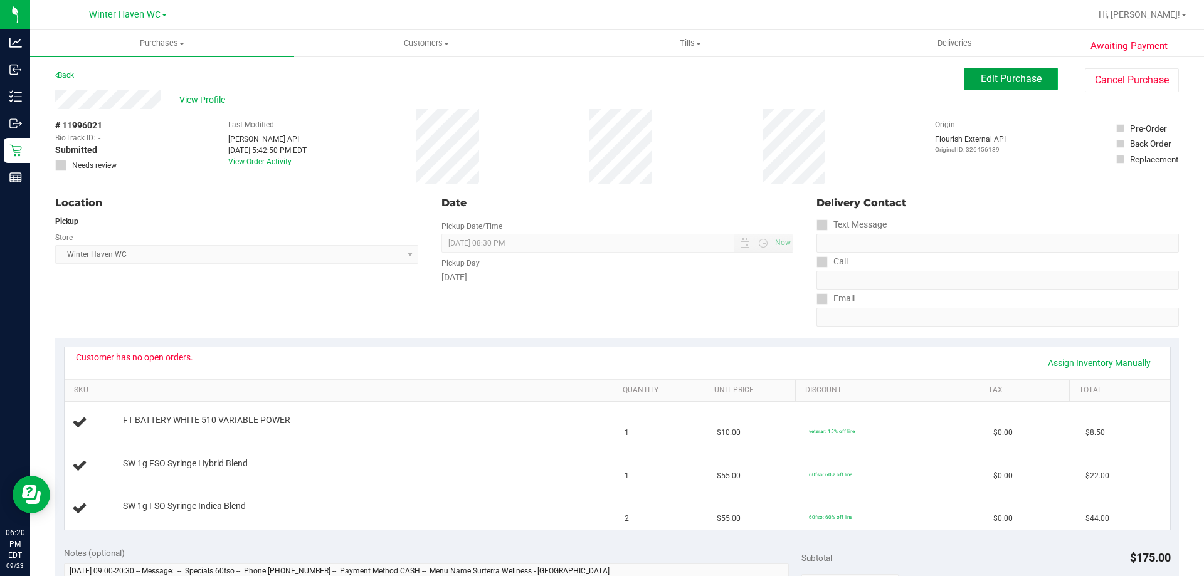
click at [1028, 82] on span "Edit Purchase" at bounding box center [1011, 79] width 61 height 12
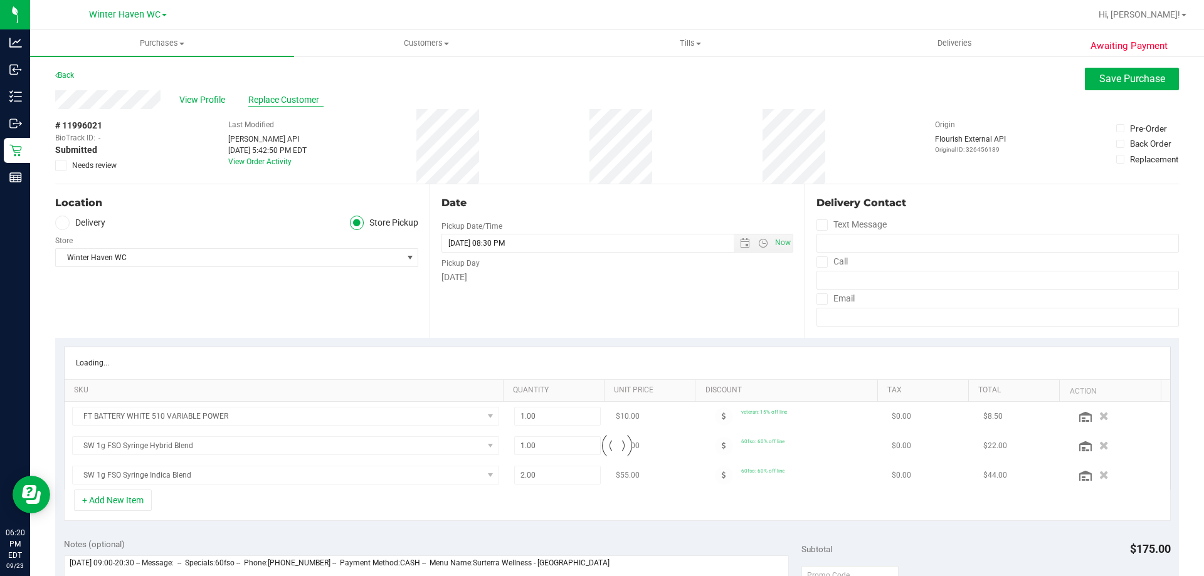
click at [277, 100] on span "Replace Customer" at bounding box center [285, 99] width 75 height 13
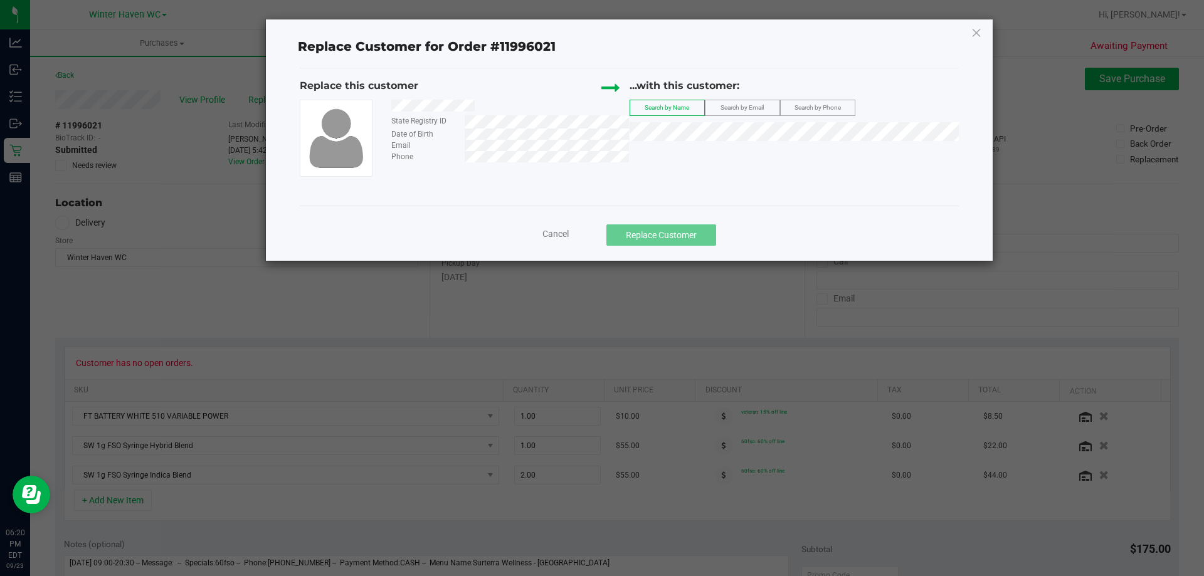
click at [722, 108] on span "Search by Email" at bounding box center [741, 107] width 43 height 7
click at [971, 30] on icon at bounding box center [976, 33] width 11 height 20
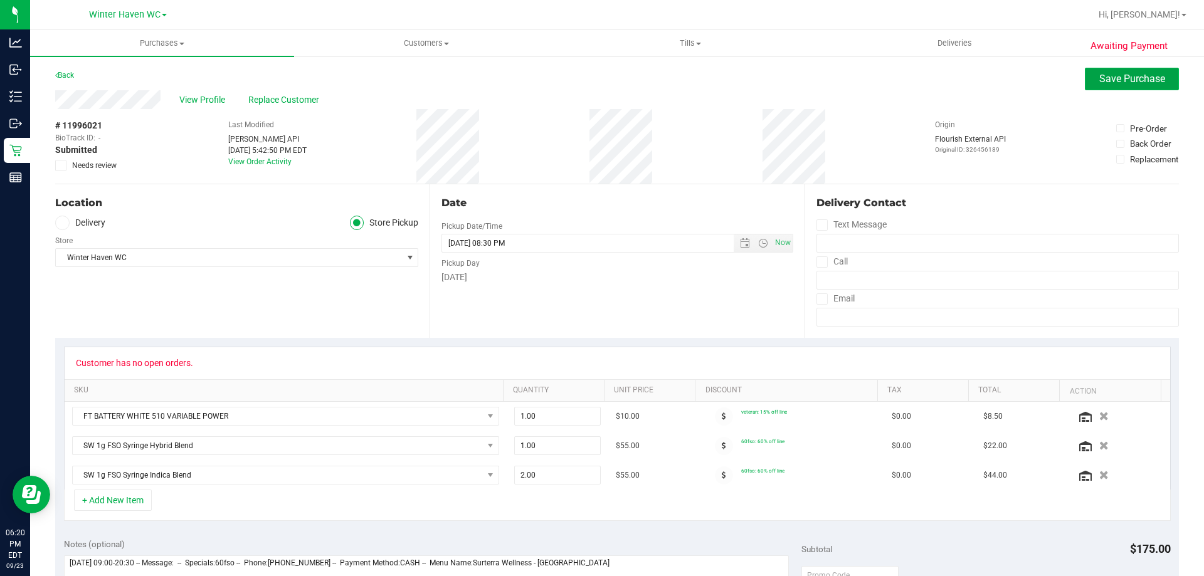
click at [1087, 83] on button "Save Purchase" at bounding box center [1132, 79] width 94 height 23
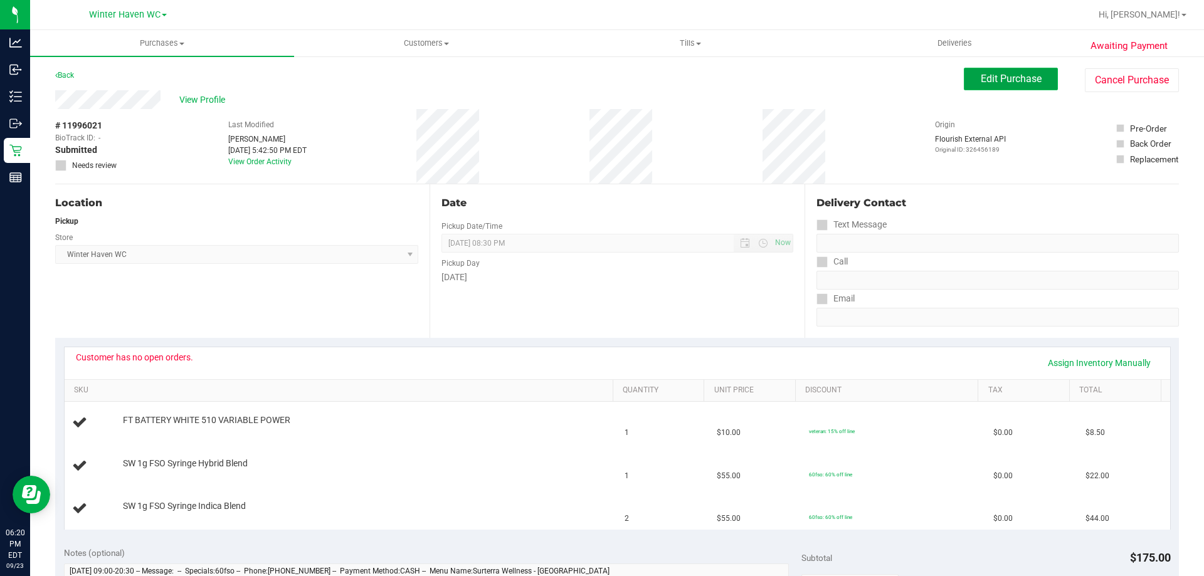
click at [1016, 76] on span "Edit Purchase" at bounding box center [1011, 79] width 61 height 12
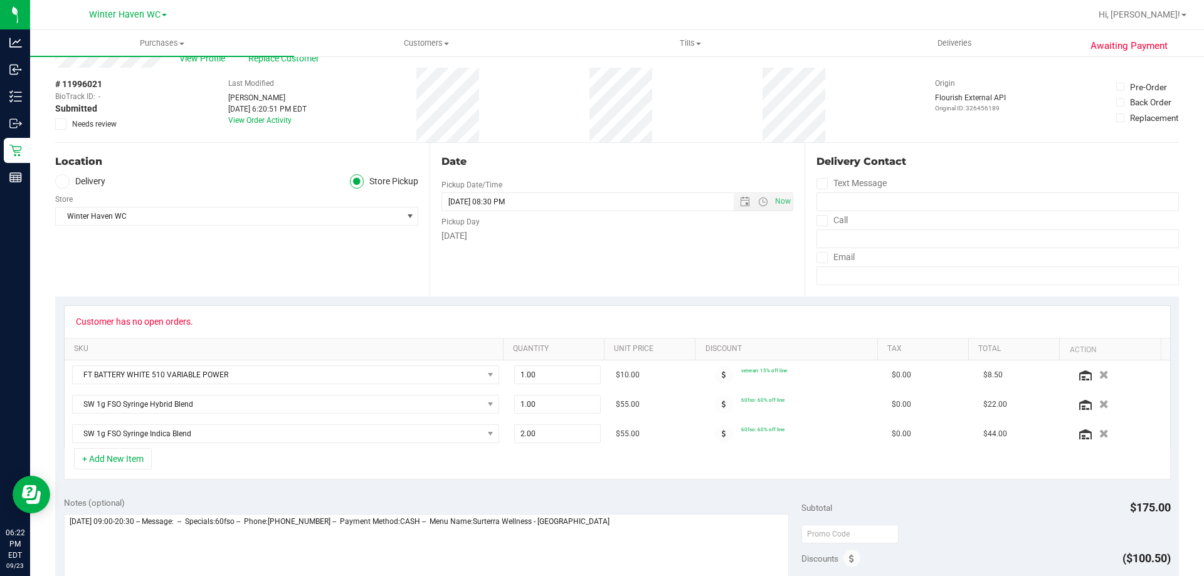
scroll to position [63, 0]
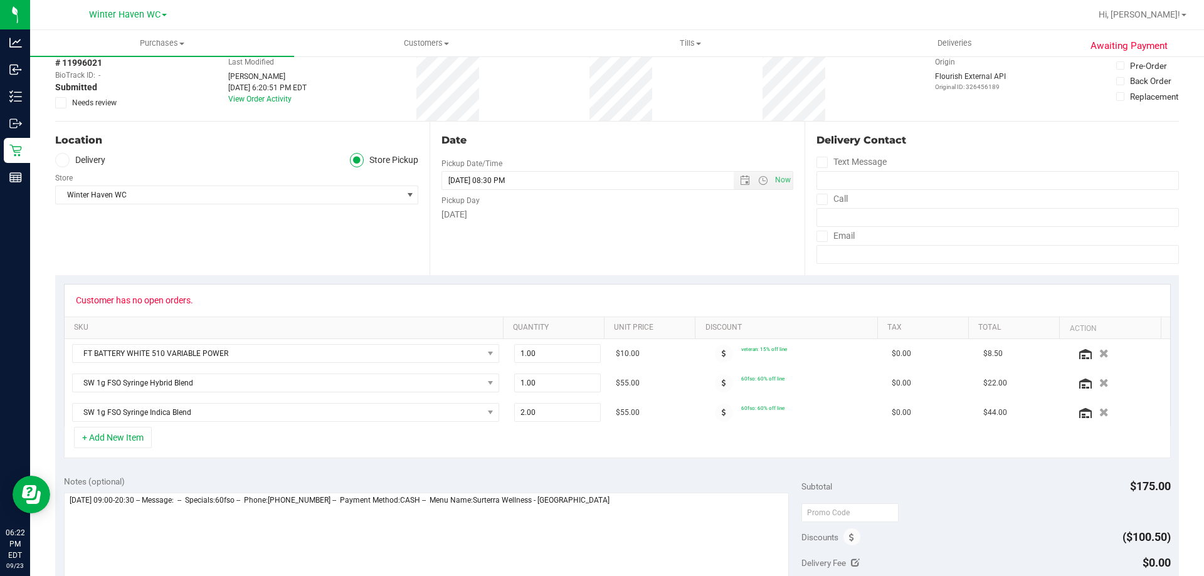
click at [299, 261] on div "Location Delivery Store Pickup Store [GEOGRAPHIC_DATA] WC Select Store [PERSON_…" at bounding box center [242, 199] width 374 height 154
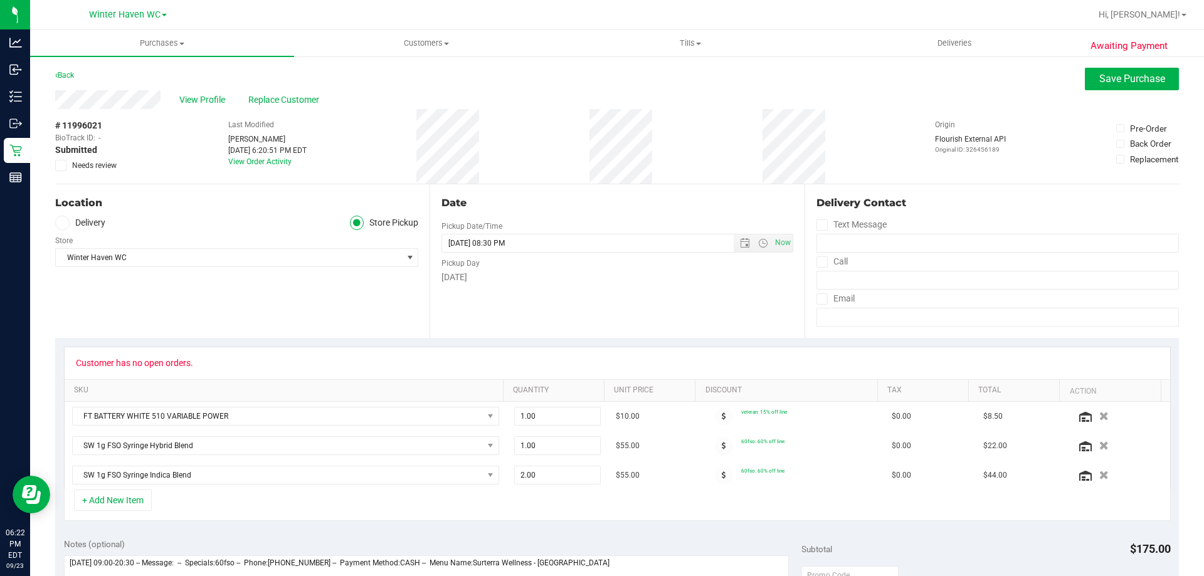
click at [93, 163] on span "Needs review" at bounding box center [94, 165] width 45 height 11
click at [0, 0] on input "Needs review" at bounding box center [0, 0] width 0 height 0
click at [1099, 80] on span "Save Purchase" at bounding box center [1132, 79] width 66 height 12
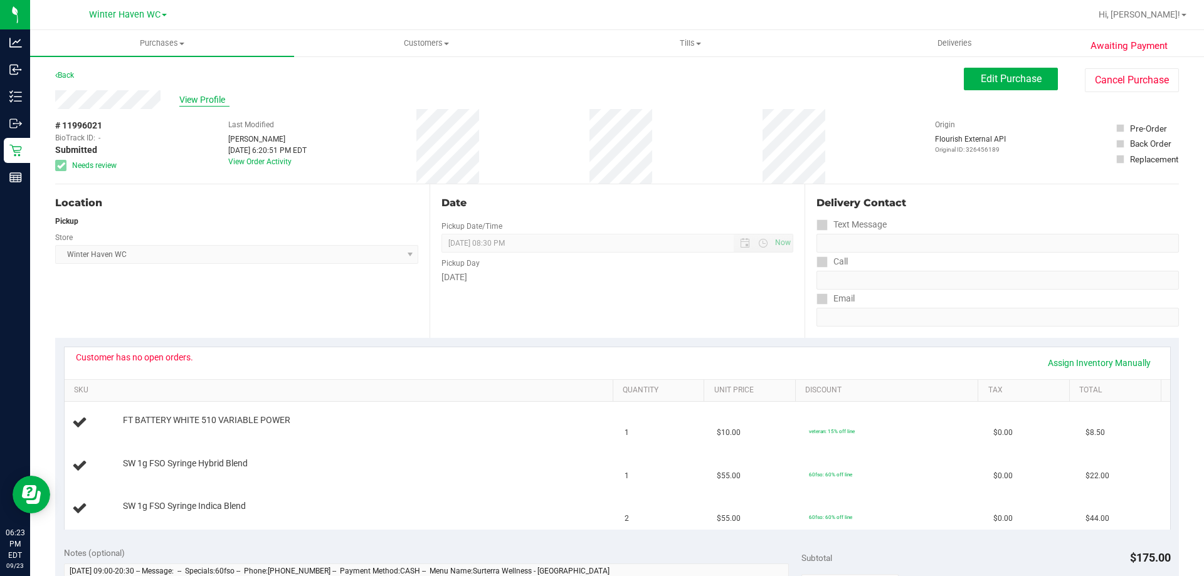
click at [212, 106] on span "View Profile" at bounding box center [204, 99] width 50 height 13
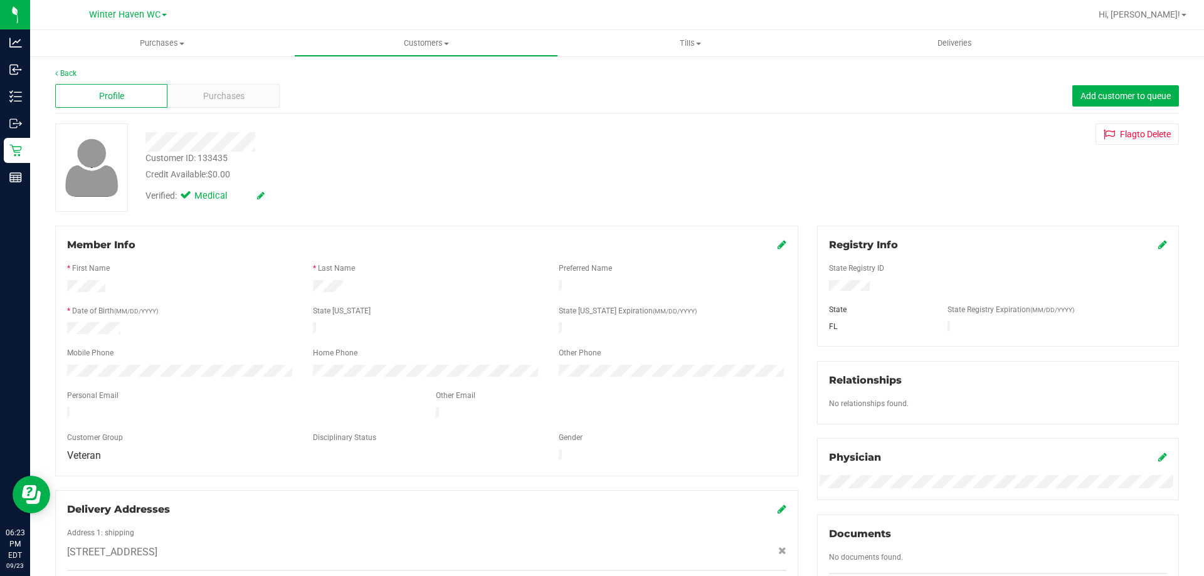
click at [518, 121] on div "Back Profile Purchases Add customer to queue Customer ID: 133435 Credit Availab…" at bounding box center [617, 467] width 1124 height 799
click at [61, 73] on link "Back" at bounding box center [65, 73] width 21 height 9
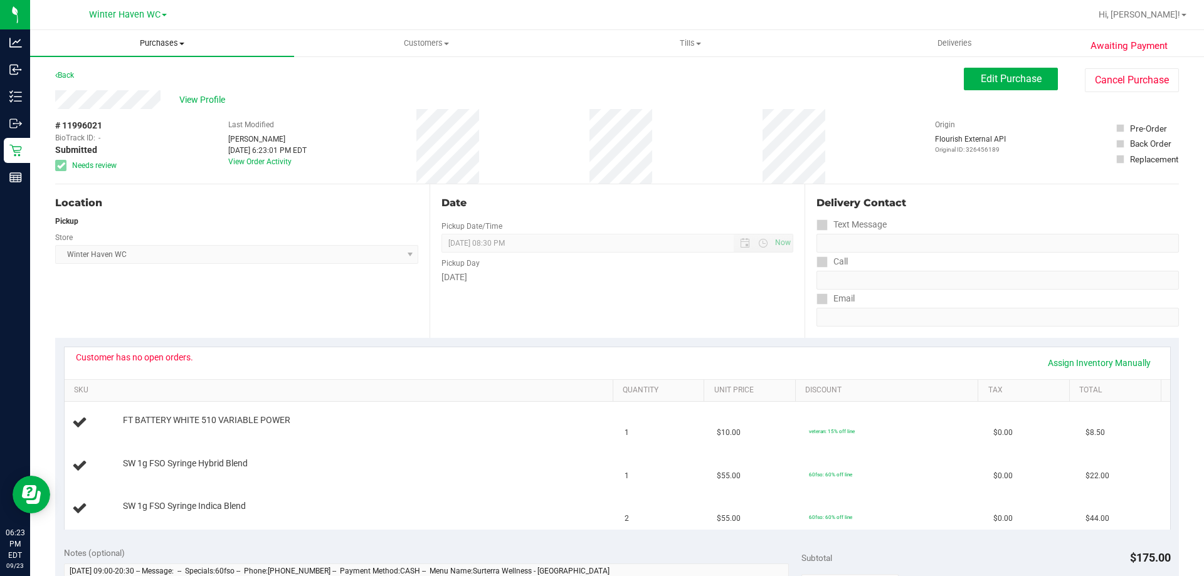
click at [157, 39] on span "Purchases" at bounding box center [162, 43] width 264 height 11
click at [135, 86] on li "Fulfillment" at bounding box center [162, 90] width 264 height 15
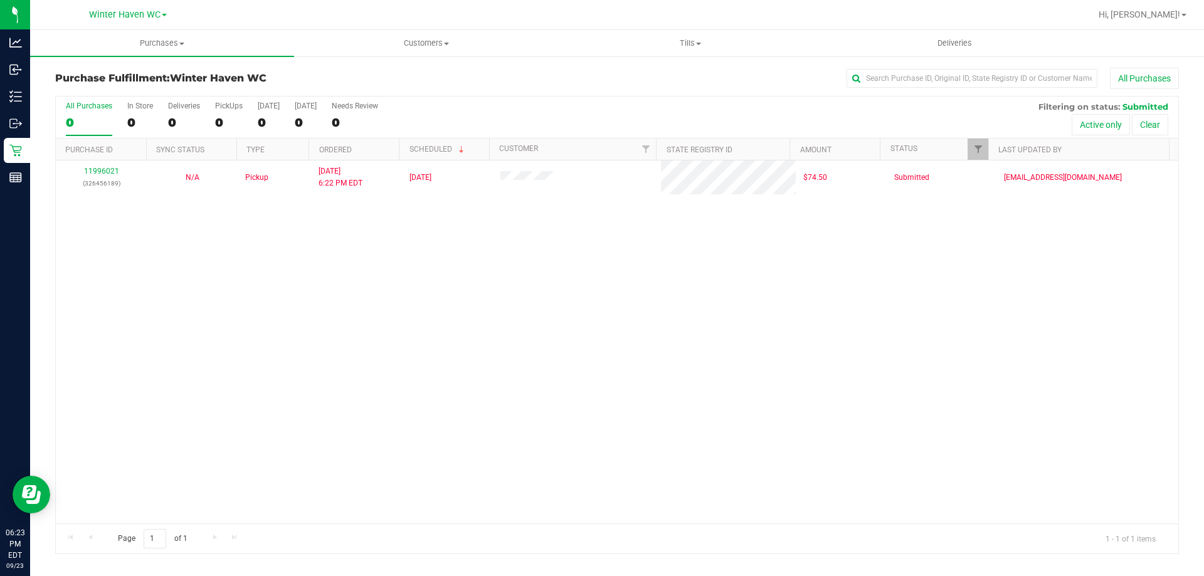
click at [399, 88] on div "Purchase Fulfillment: [GEOGRAPHIC_DATA] All Purchases" at bounding box center [617, 82] width 1124 height 28
click at [1164, 13] on span "Hi, [PERSON_NAME]!" at bounding box center [1139, 14] width 82 height 10
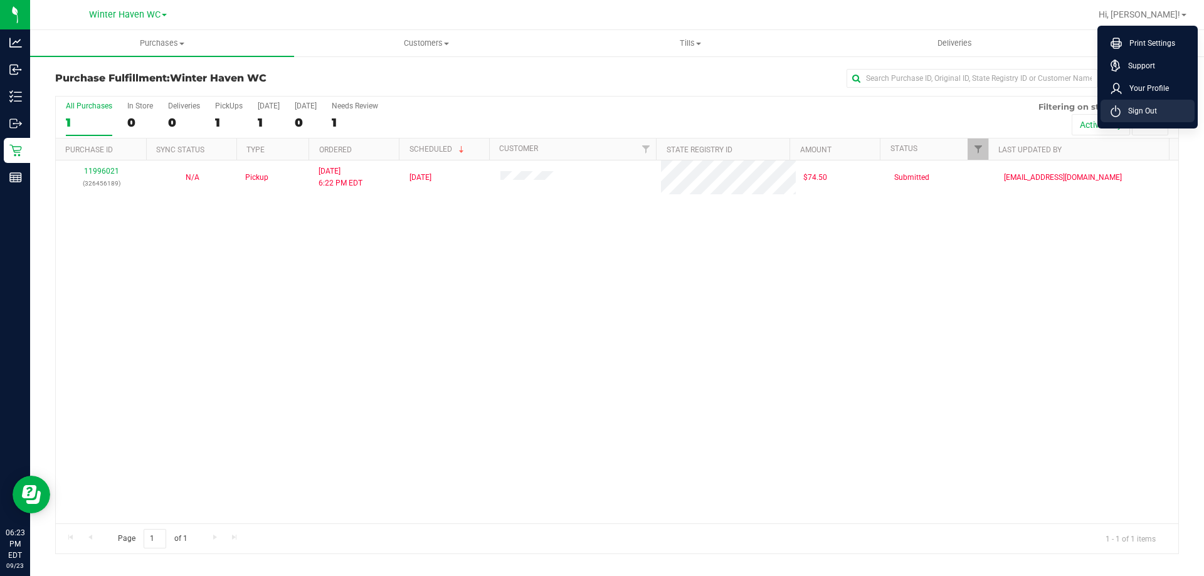
click at [1143, 103] on li "Sign Out" at bounding box center [1147, 111] width 94 height 23
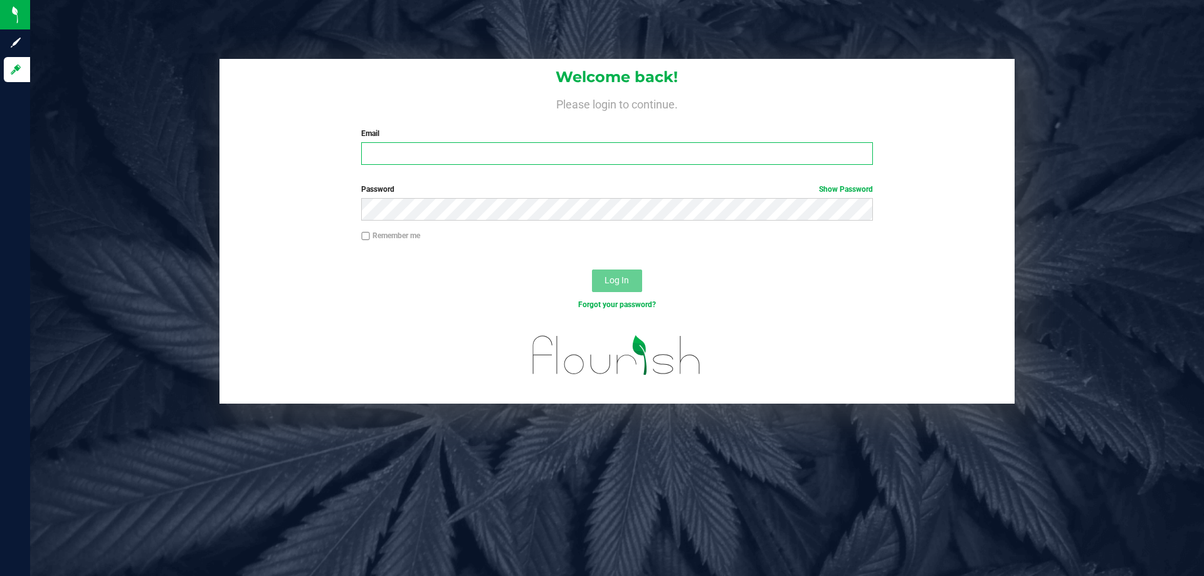
click at [430, 151] on input "Email" at bounding box center [616, 153] width 511 height 23
type input "[EMAIL_ADDRESS][DOMAIN_NAME]"
click at [592, 270] on button "Log In" at bounding box center [617, 281] width 50 height 23
